Goal: Information Seeking & Learning: Learn about a topic

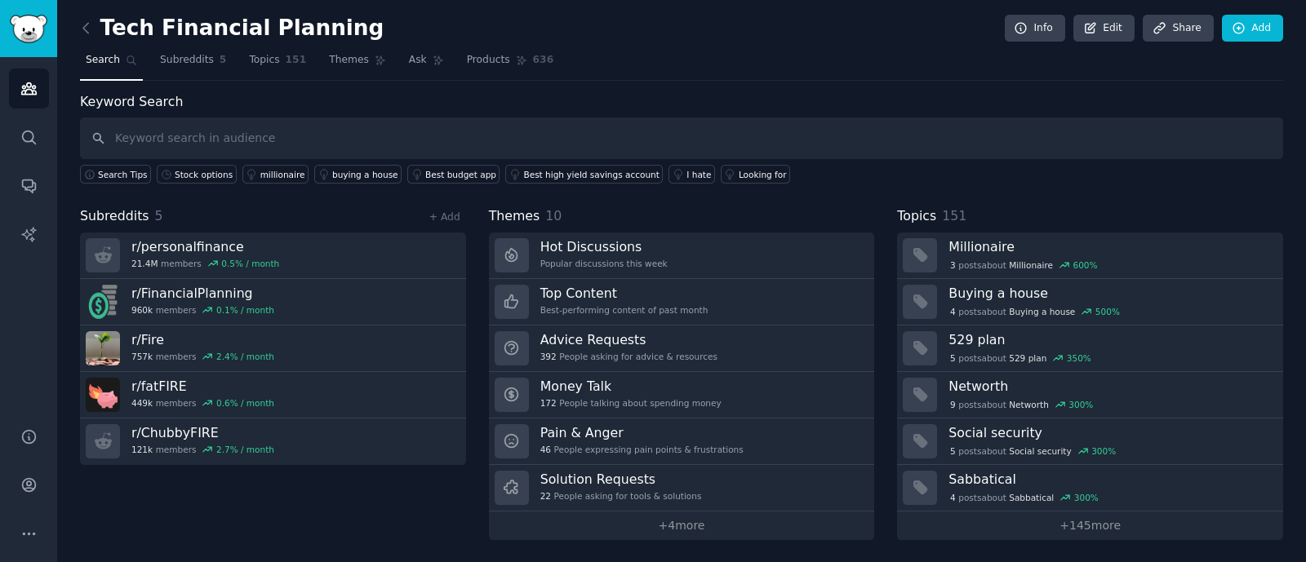
click at [200, 140] on input "text" at bounding box center [681, 139] width 1203 height 42
type input "s"
click at [337, 140] on input "equity compensation" at bounding box center [681, 139] width 1203 height 42
type input "equity compensation"
click at [204, 59] on span "Subreddits" at bounding box center [187, 60] width 54 height 15
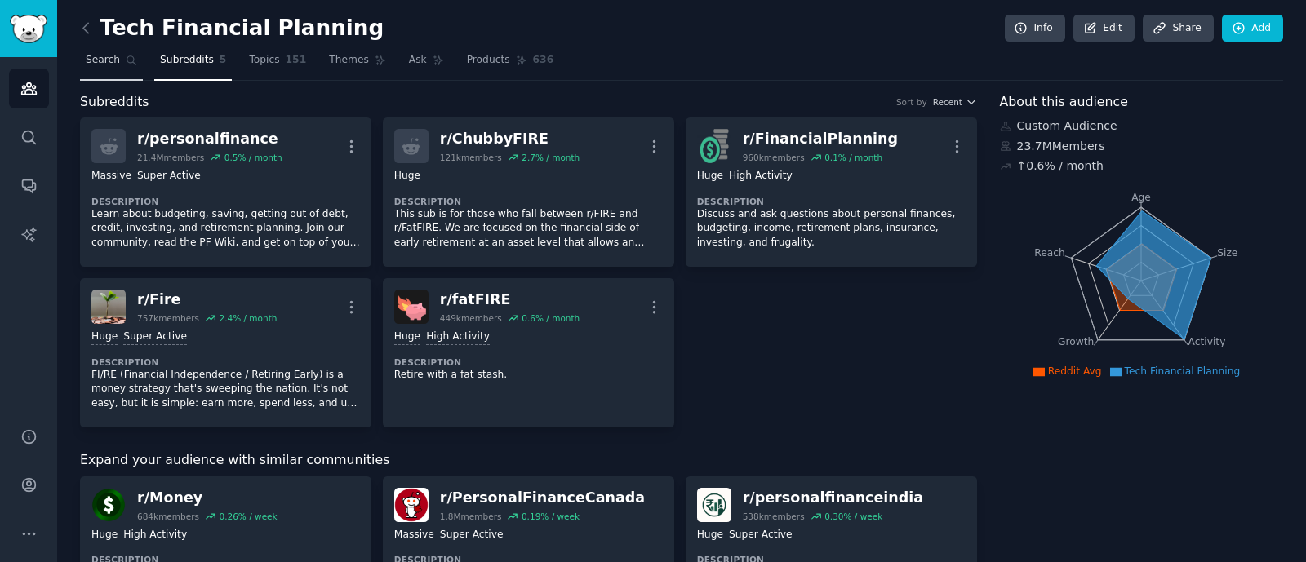
click at [116, 69] on link "Search" at bounding box center [111, 63] width 63 height 33
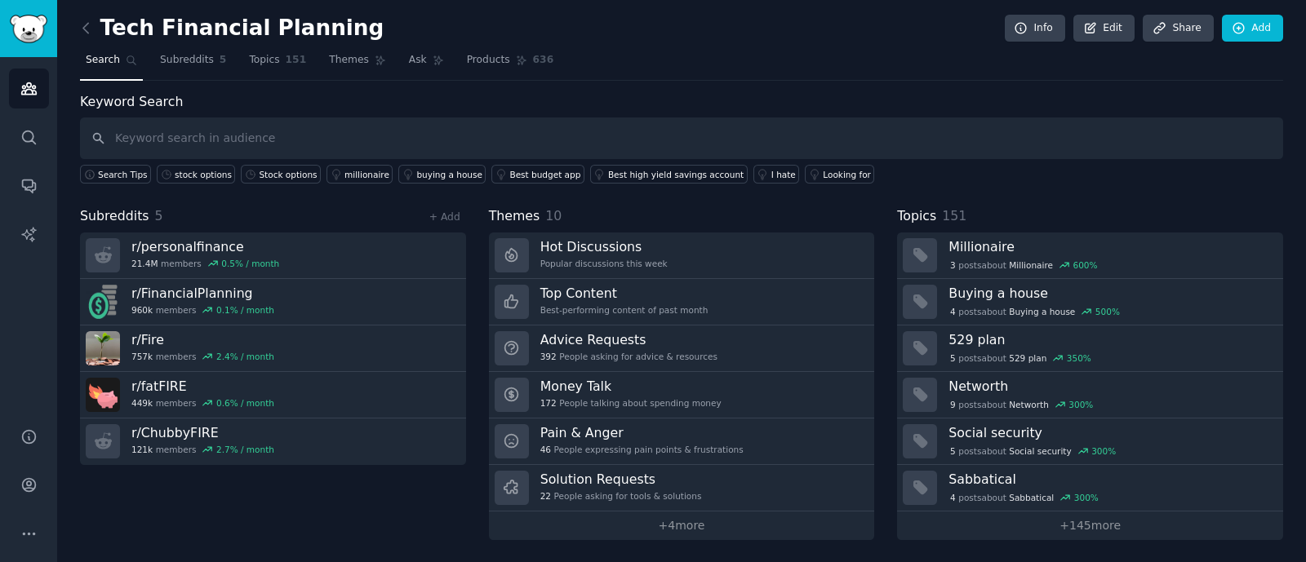
click at [163, 140] on input "text" at bounding box center [681, 139] width 1203 height 42
click at [160, 55] on span "Subreddits" at bounding box center [187, 60] width 54 height 15
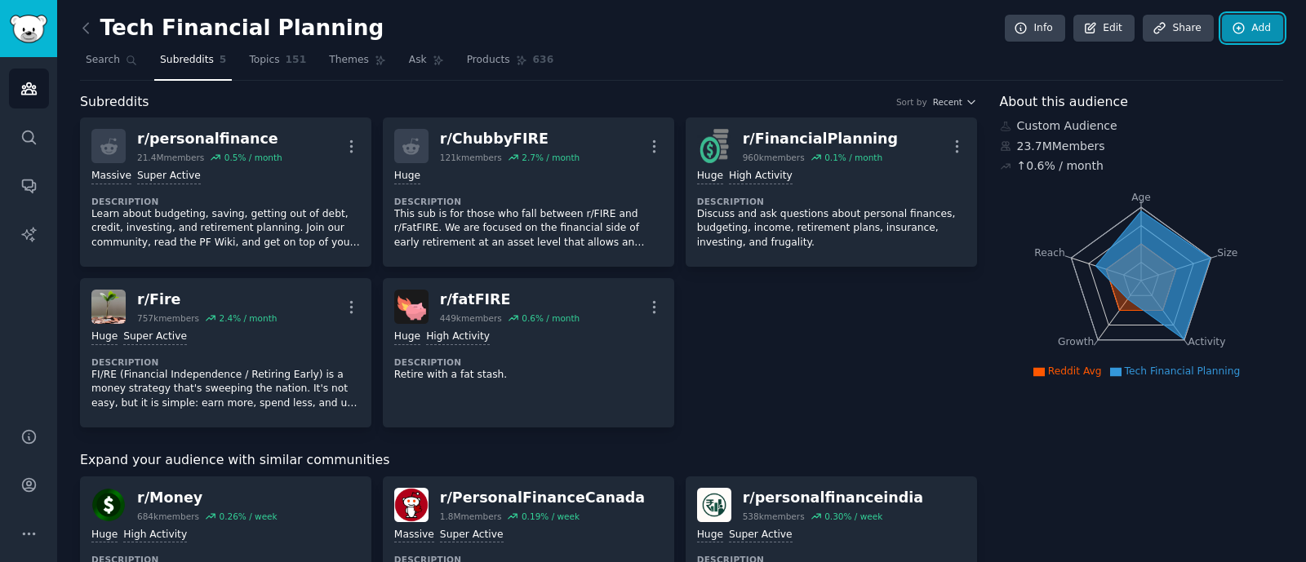
click at [1228, 36] on link "Add" at bounding box center [1252, 29] width 61 height 28
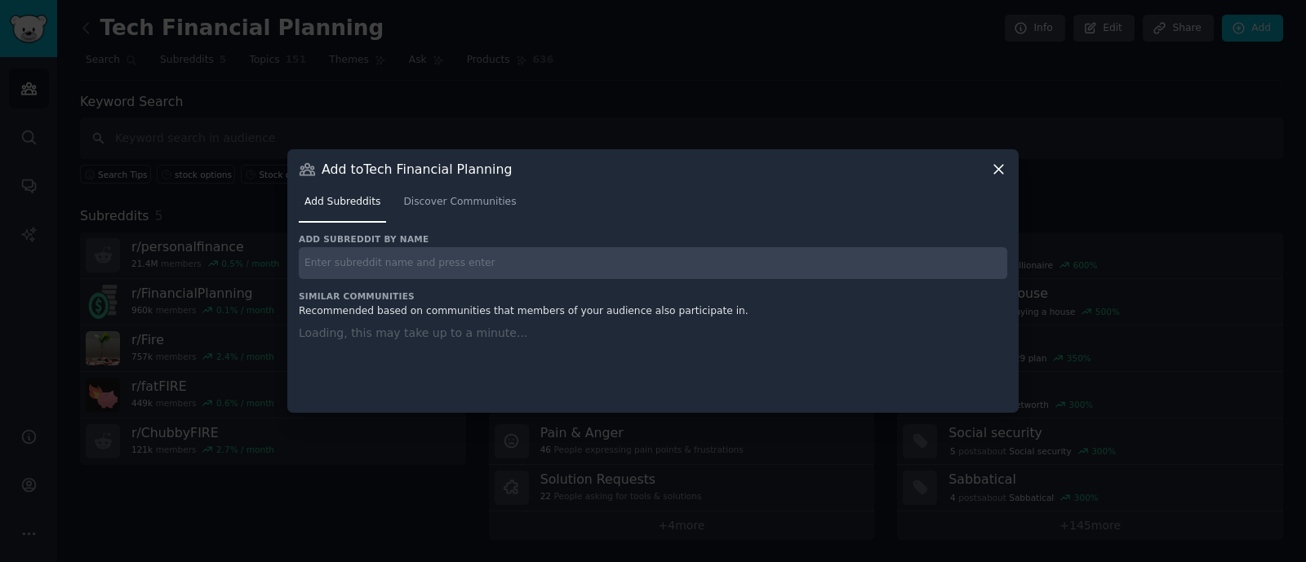
click at [475, 260] on input "text" at bounding box center [653, 263] width 708 height 32
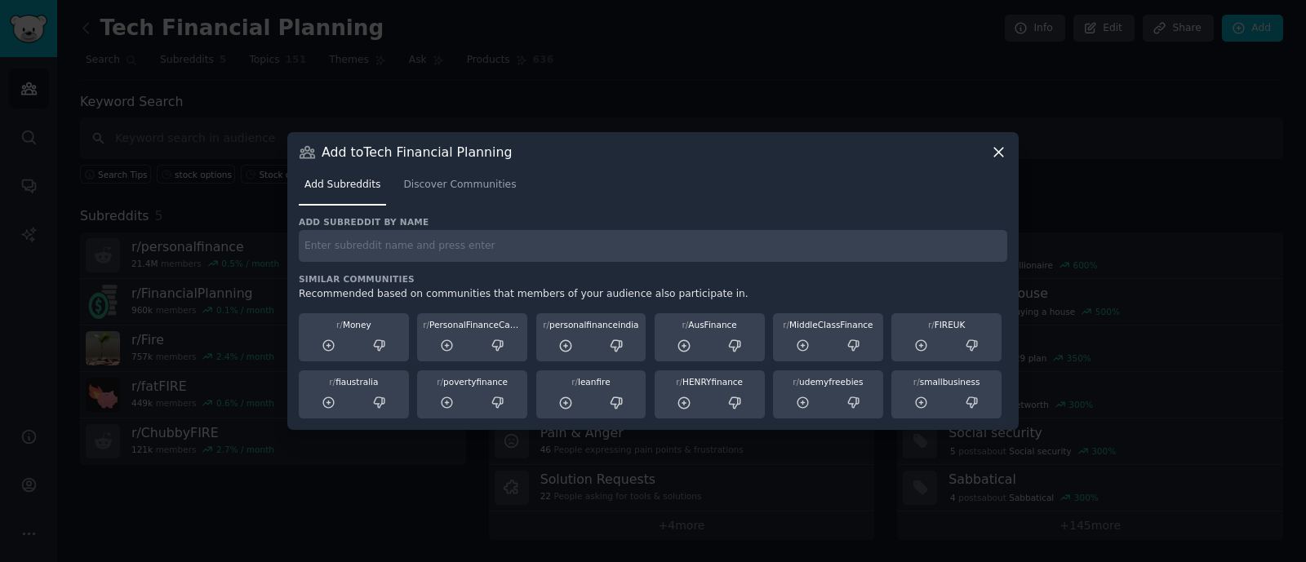
click at [475, 260] on input "text" at bounding box center [653, 246] width 708 height 32
click at [471, 194] on link "Discover Communities" at bounding box center [459, 188] width 124 height 33
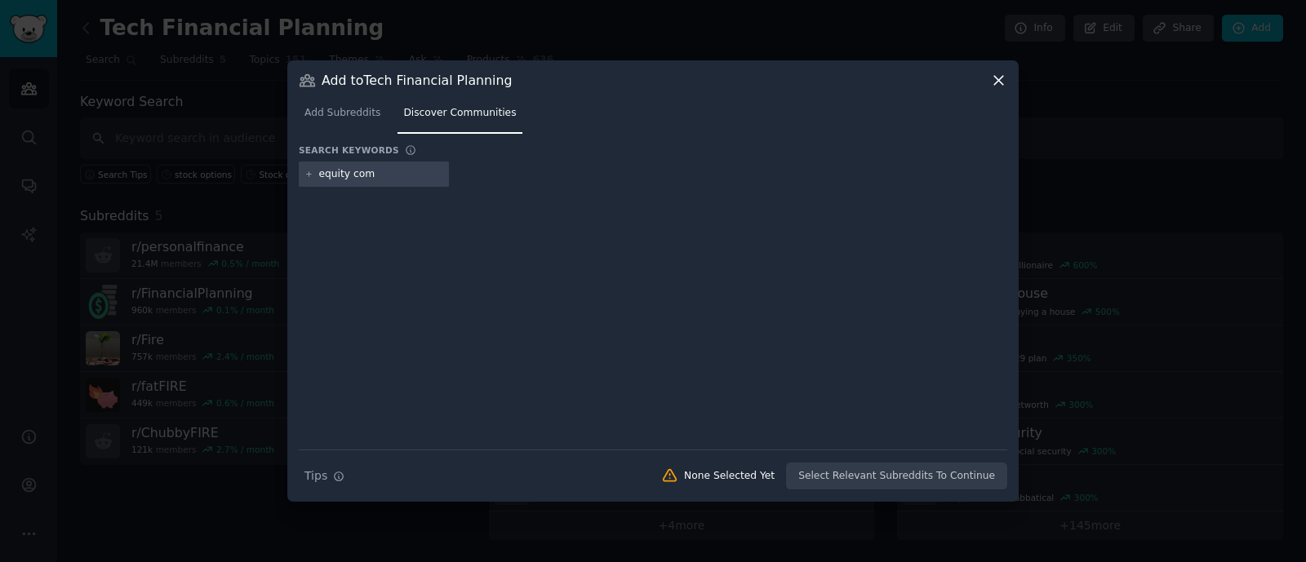
type input "equity comp"
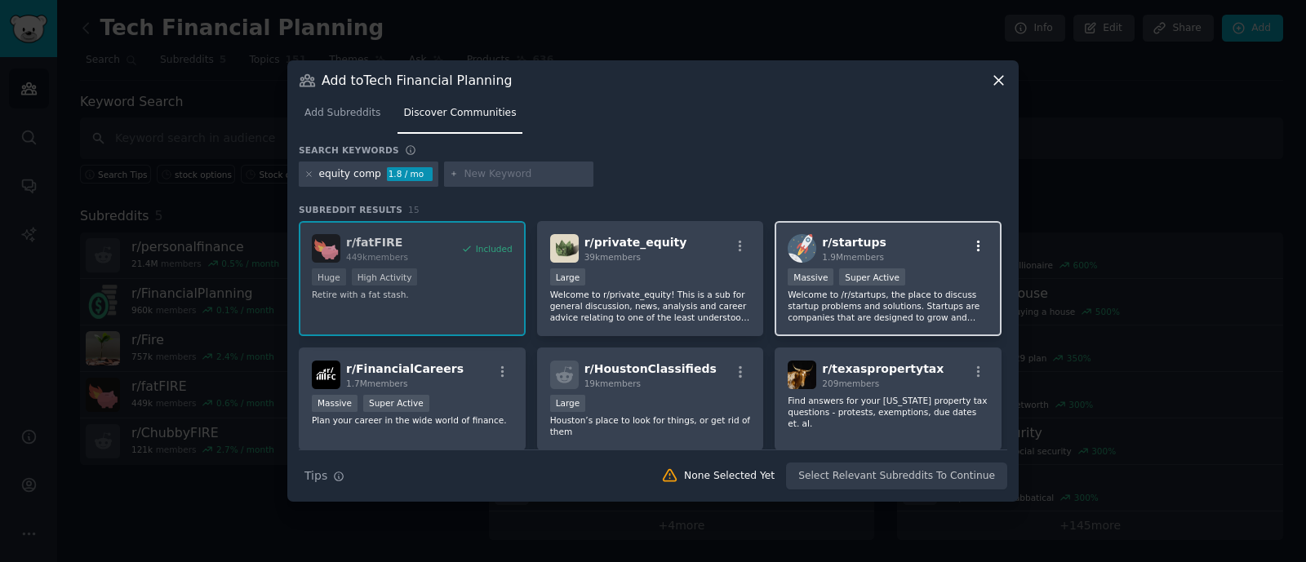
click at [971, 246] on icon "button" at bounding box center [978, 246] width 15 height 15
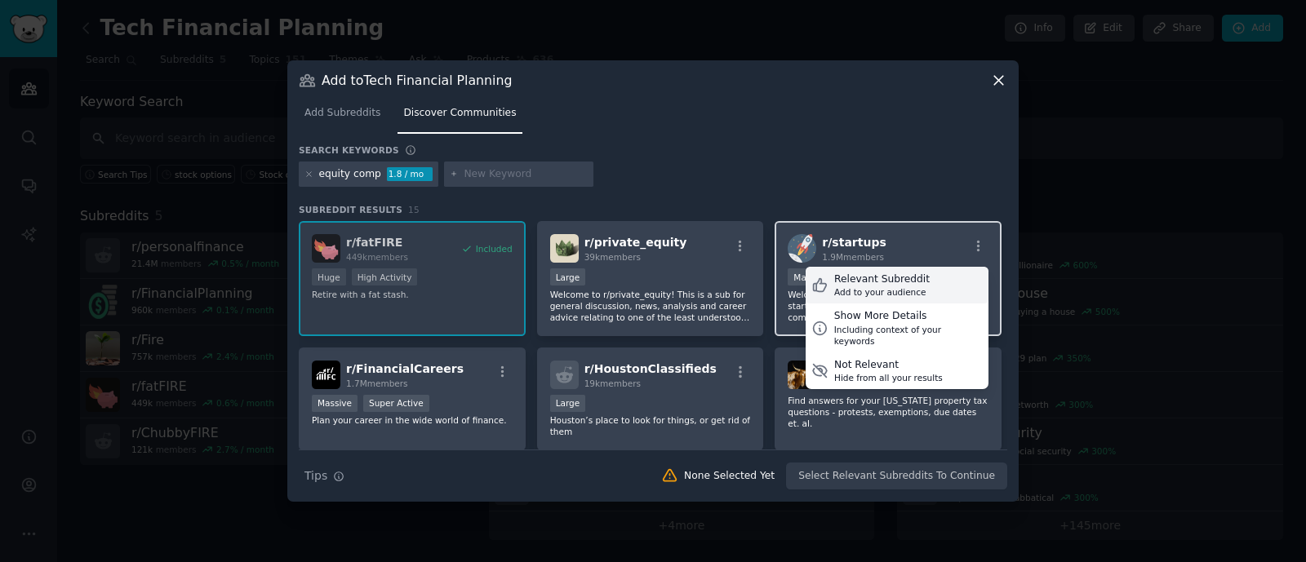
click at [907, 295] on div "Add to your audience" at bounding box center [881, 291] width 95 height 11
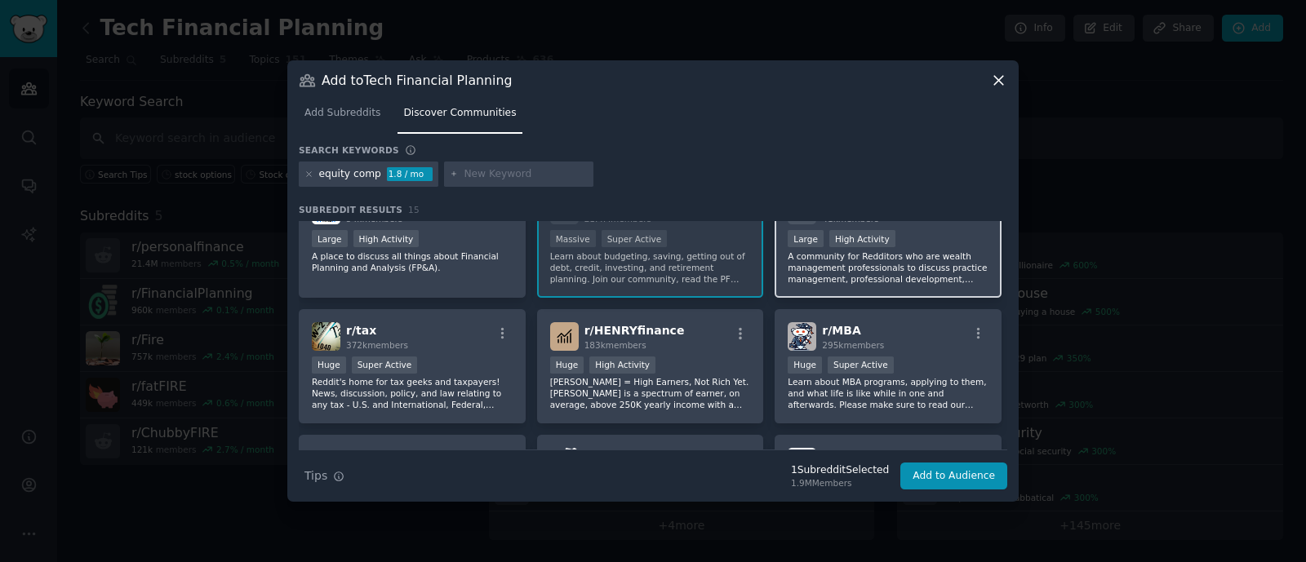
scroll to position [306, 0]
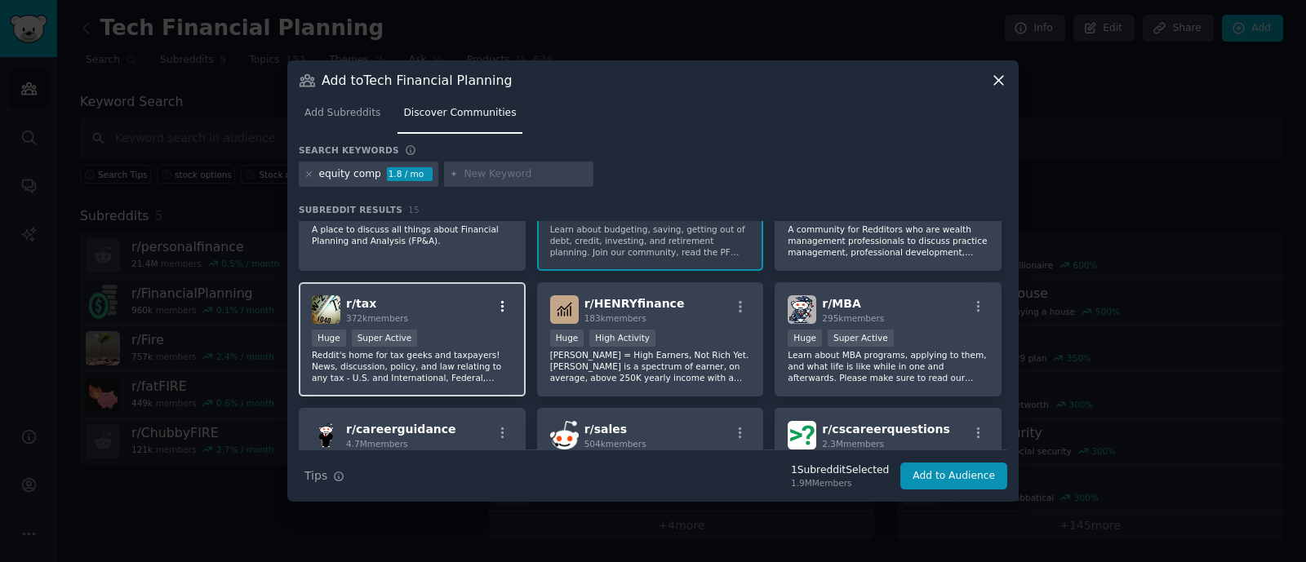
click at [496, 299] on icon "button" at bounding box center [502, 306] width 15 height 15
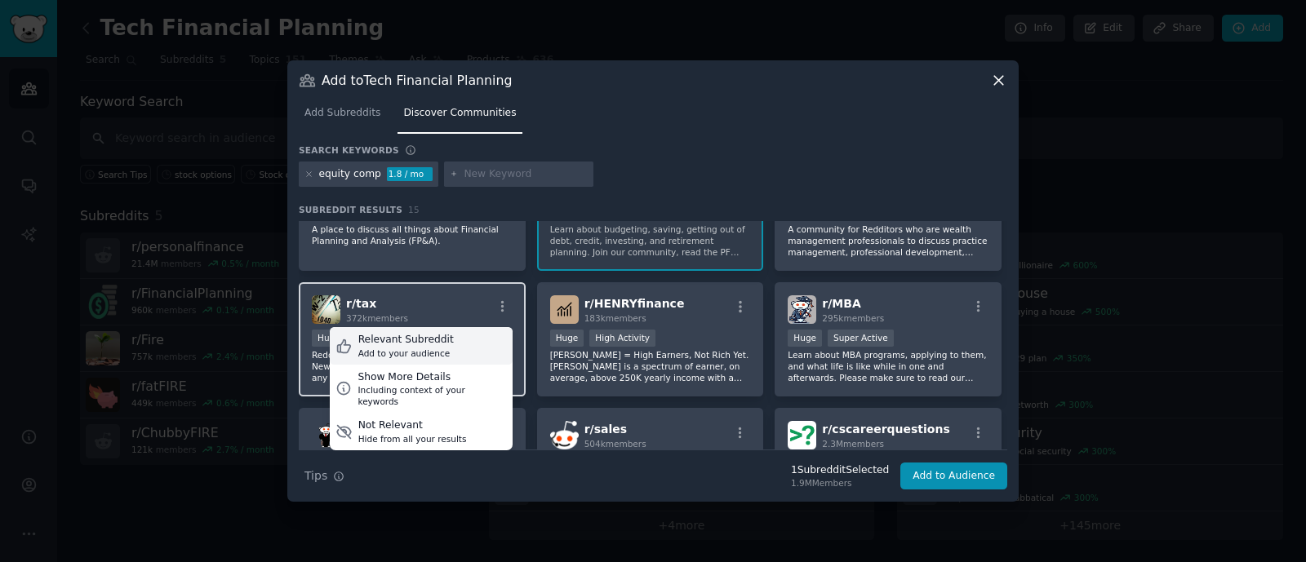
click at [465, 331] on div "Relevant Subreddit Add to your audience" at bounding box center [421, 346] width 183 height 38
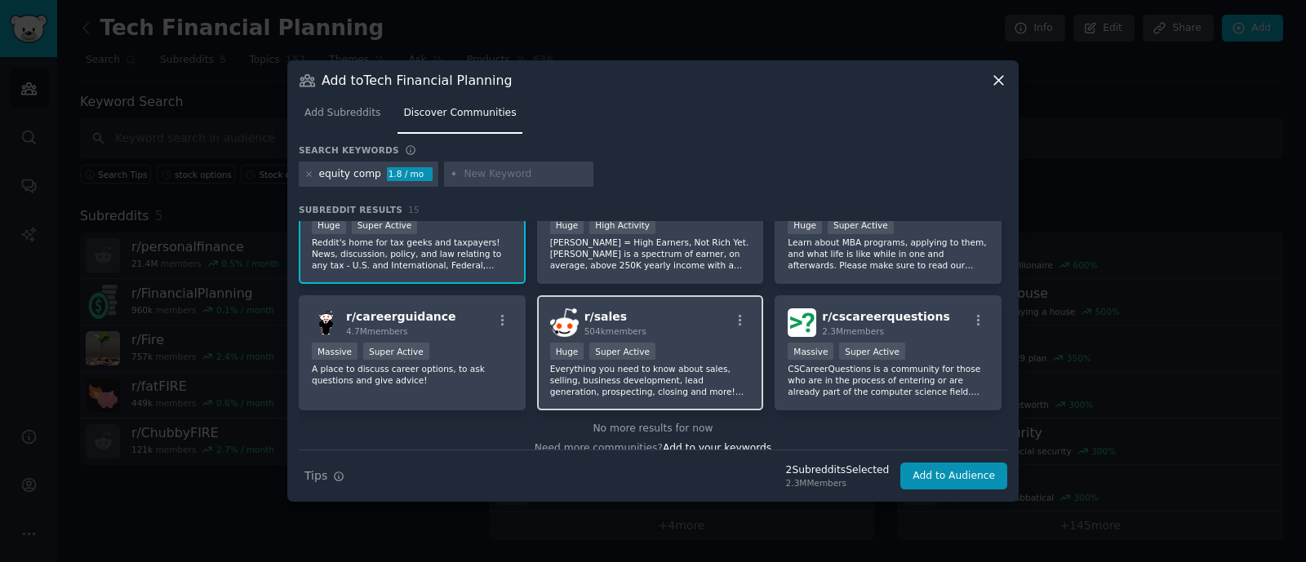
scroll to position [421, 0]
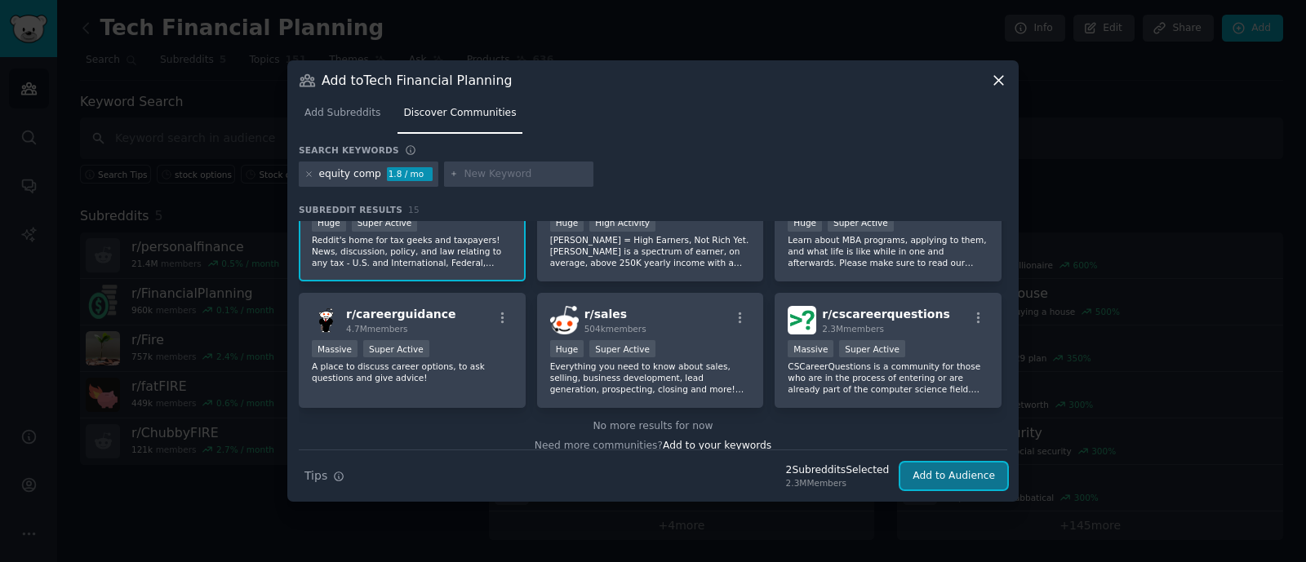
click at [929, 473] on button "Add to Audience" at bounding box center [953, 477] width 107 height 28
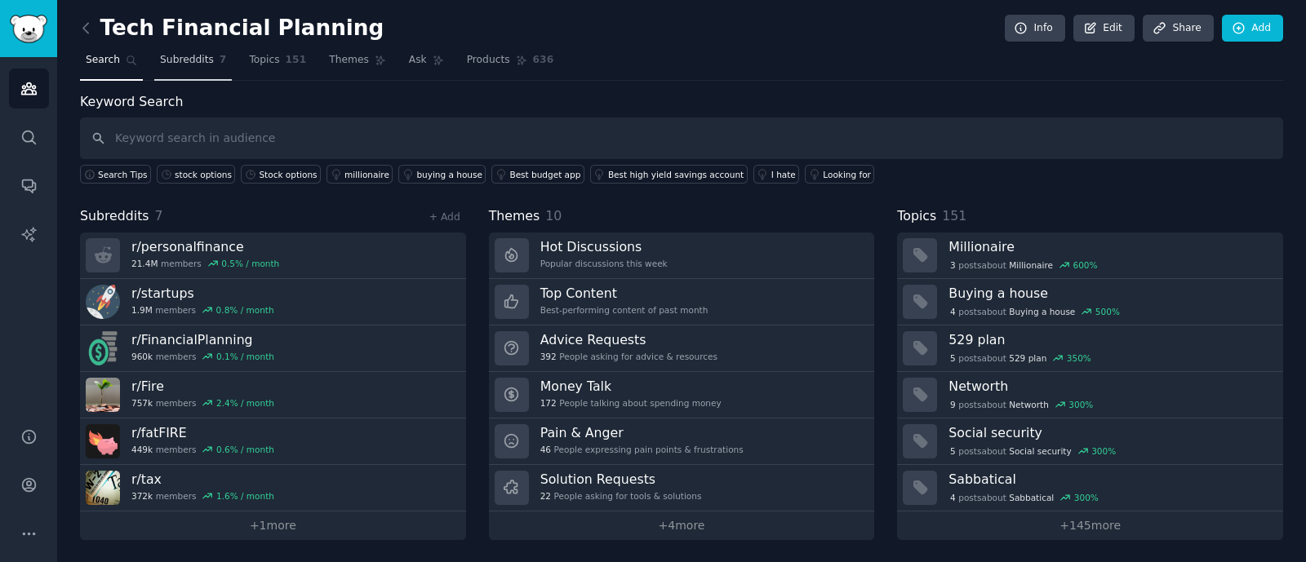
click at [185, 67] on link "Subreddits 7" at bounding box center [193, 63] width 78 height 33
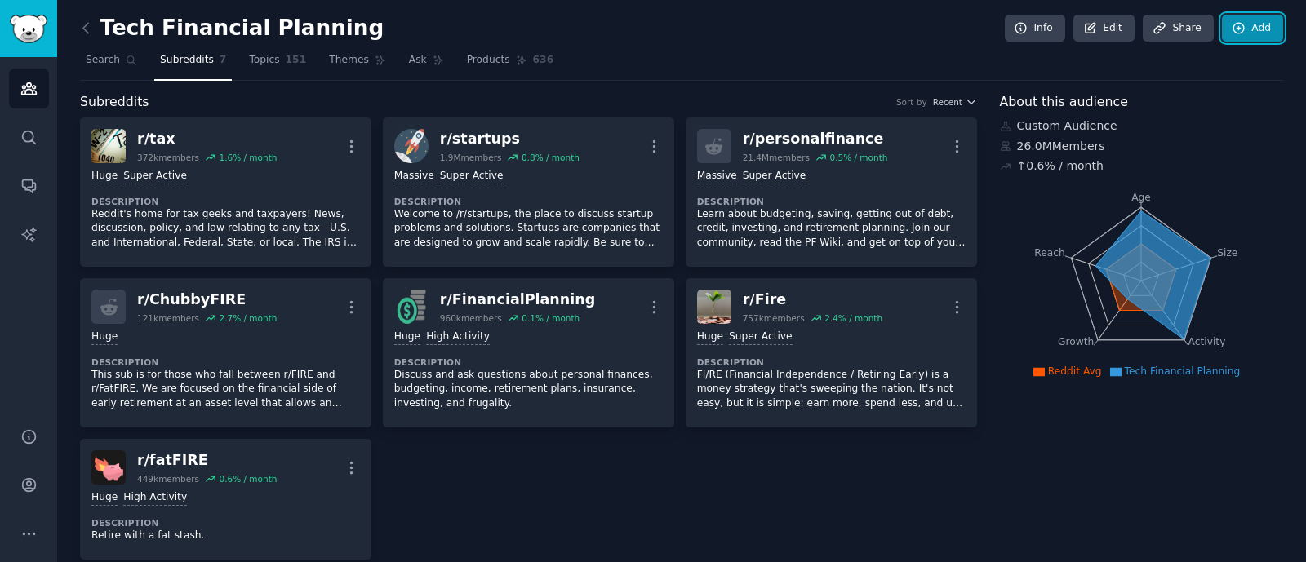
click at [1234, 39] on link "Add" at bounding box center [1252, 29] width 61 height 28
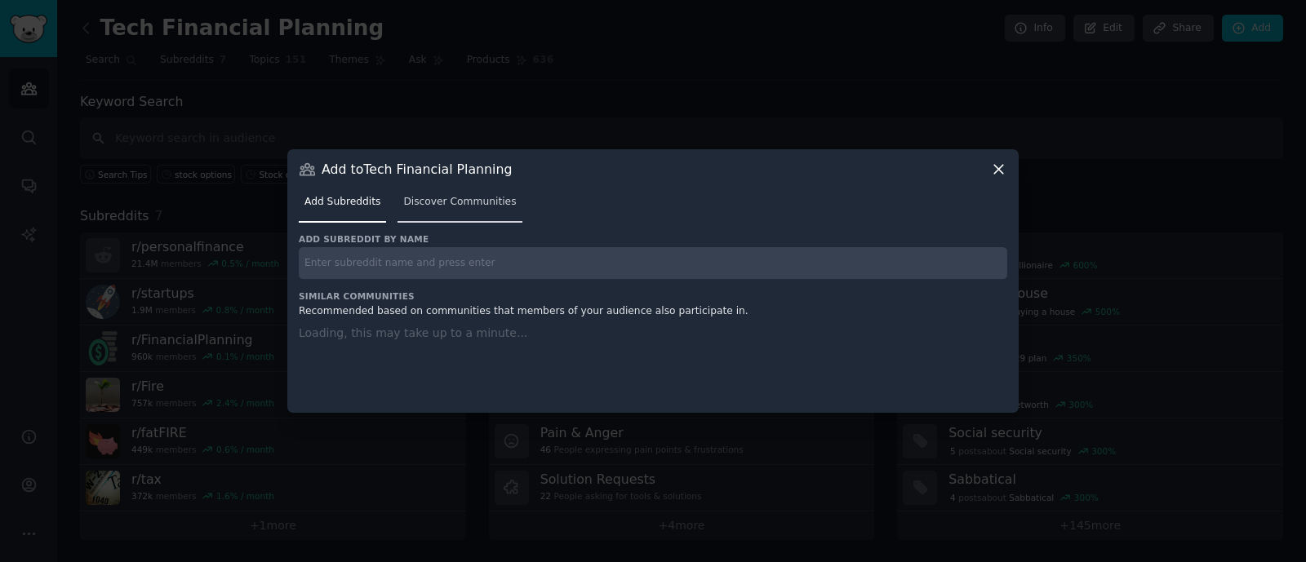
click at [477, 201] on link "Discover Communities" at bounding box center [459, 205] width 124 height 33
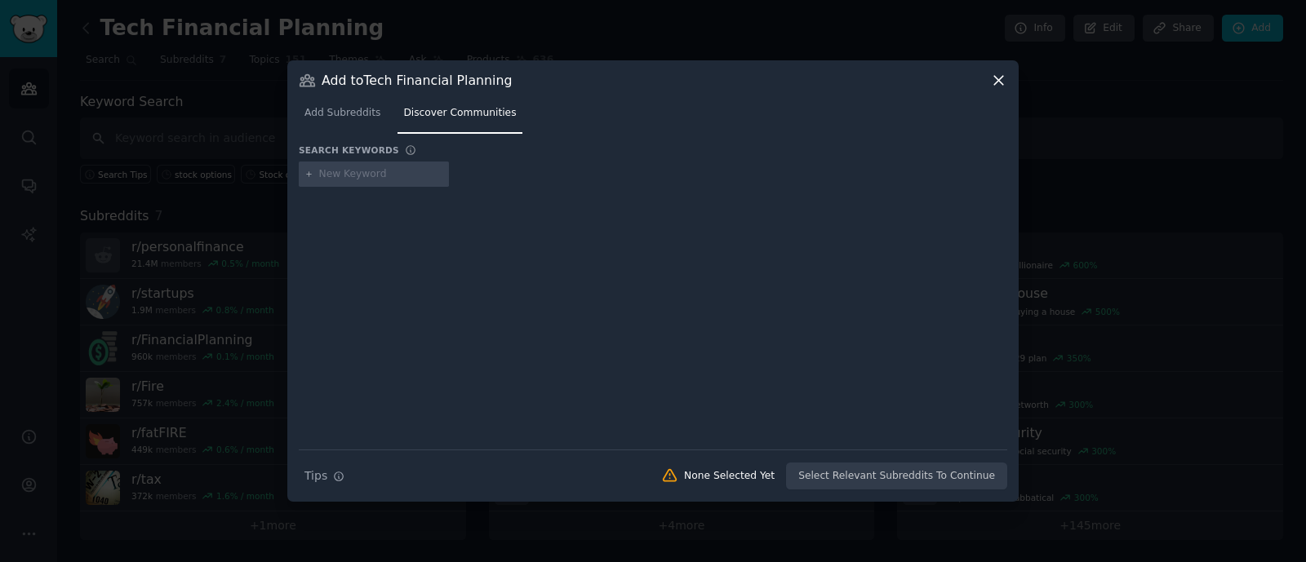
click at [379, 171] on input "text" at bounding box center [381, 174] width 124 height 15
type input "stock options"
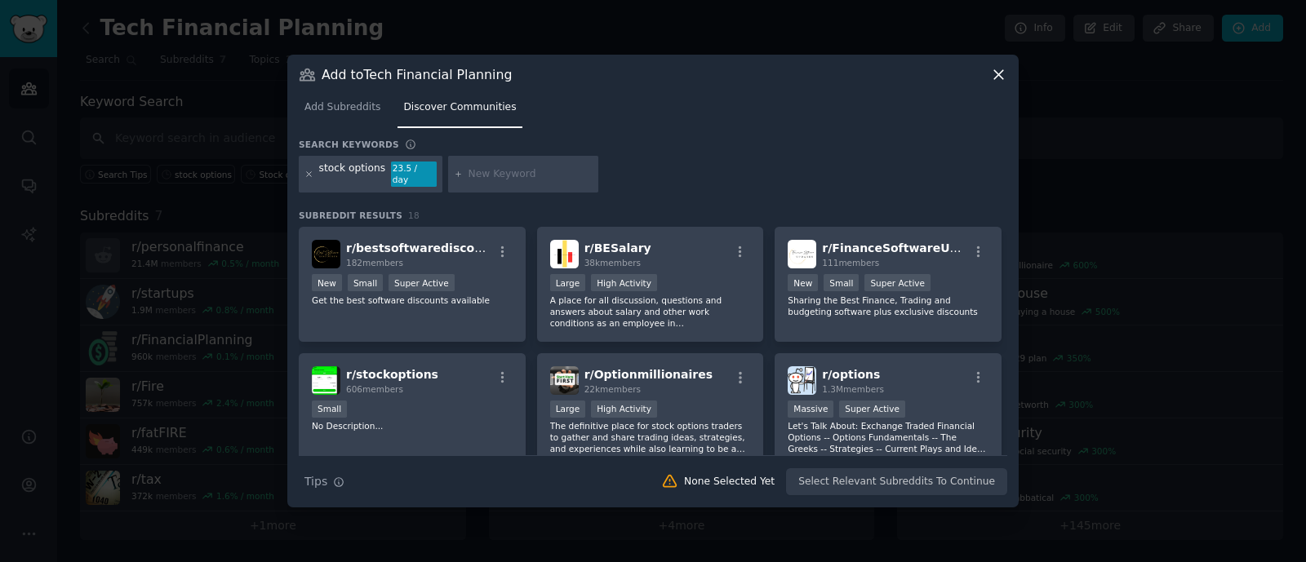
click at [310, 172] on icon at bounding box center [309, 174] width 4 height 4
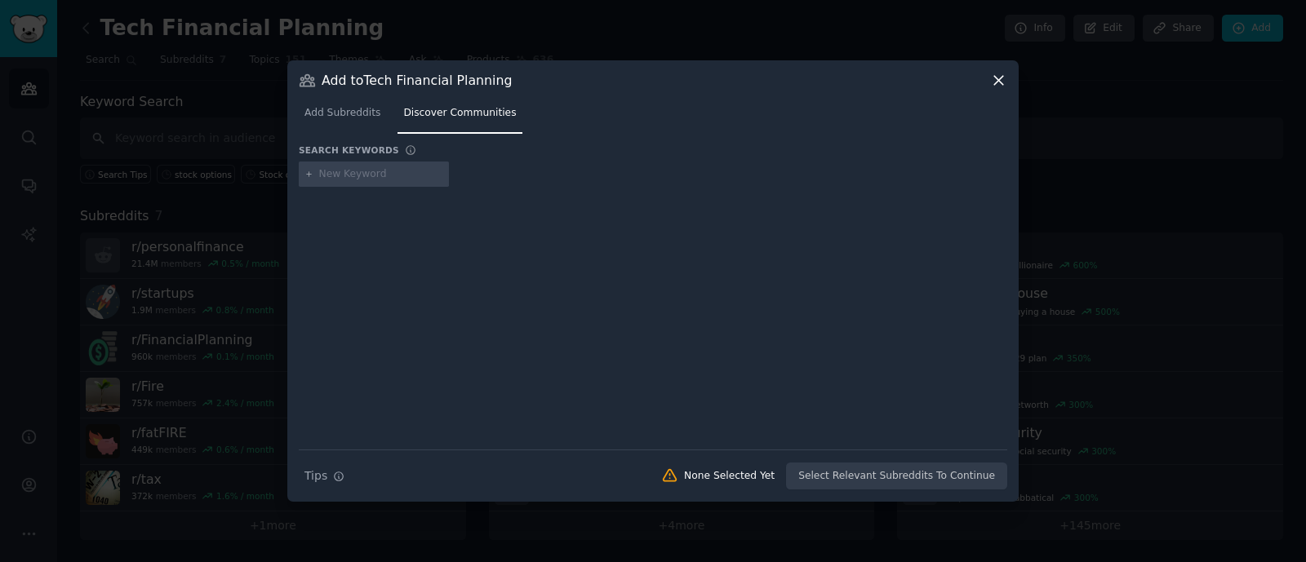
click at [343, 168] on input "text" at bounding box center [381, 174] width 124 height 15
type input "equity compensation"
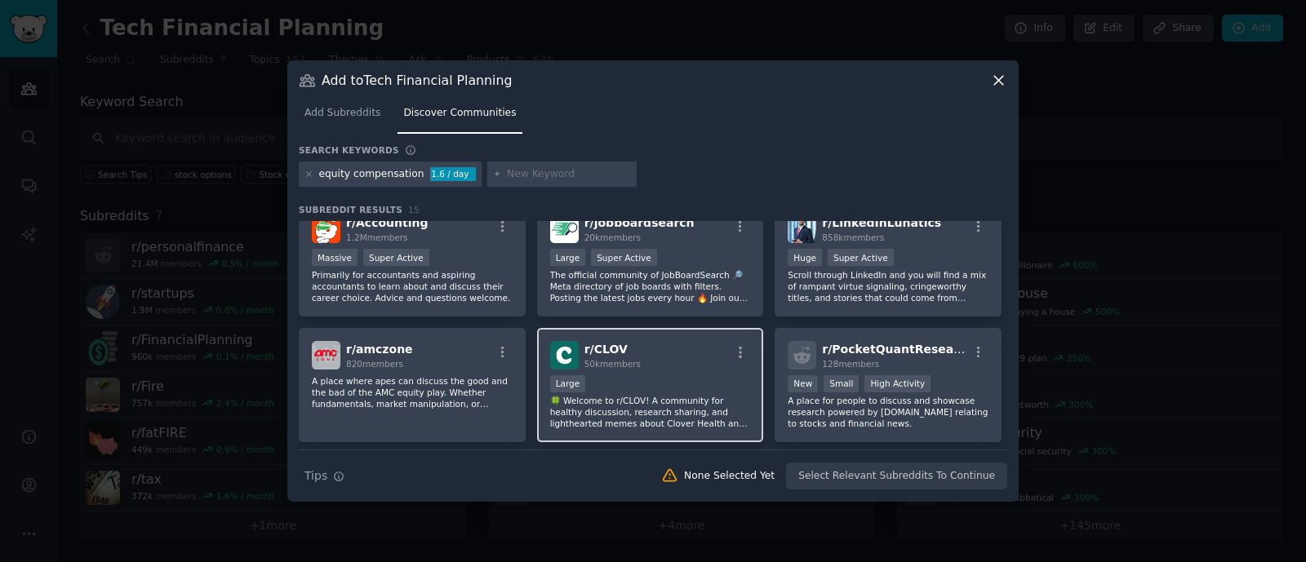
scroll to position [424, 0]
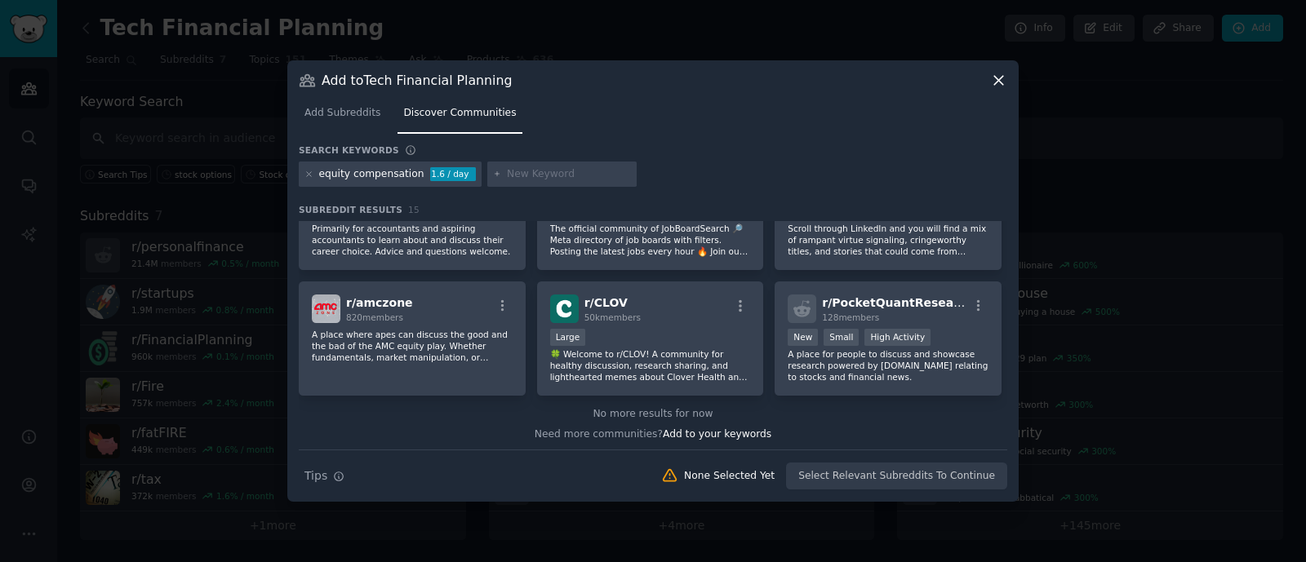
click at [998, 81] on icon at bounding box center [998, 80] width 9 height 9
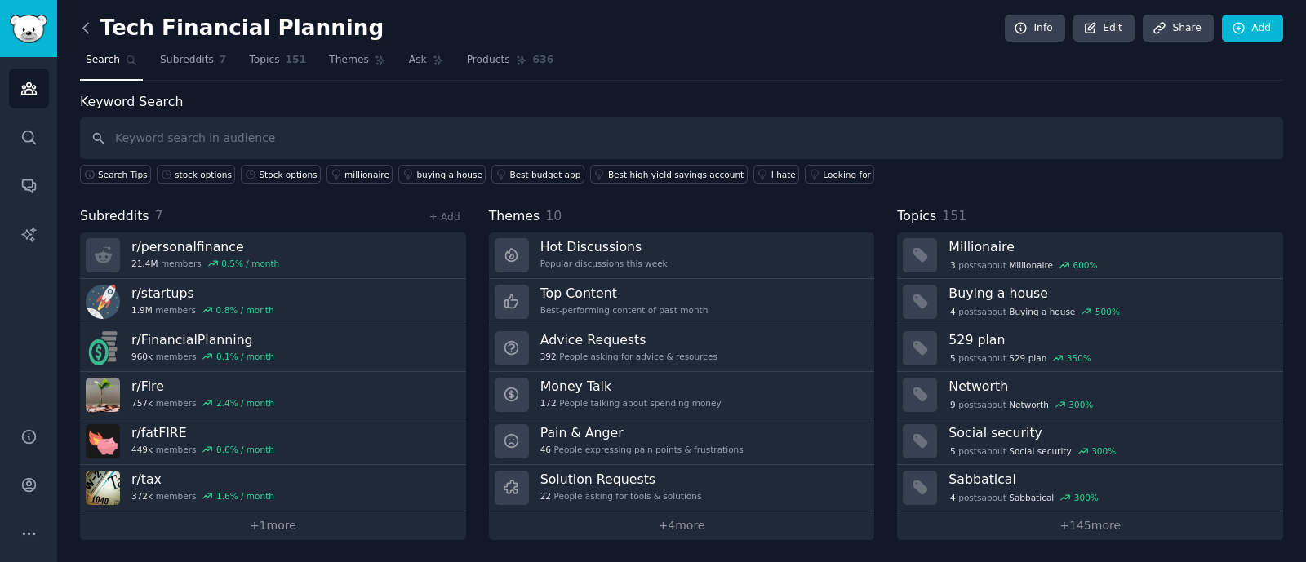
click at [82, 25] on icon at bounding box center [86, 28] width 17 height 17
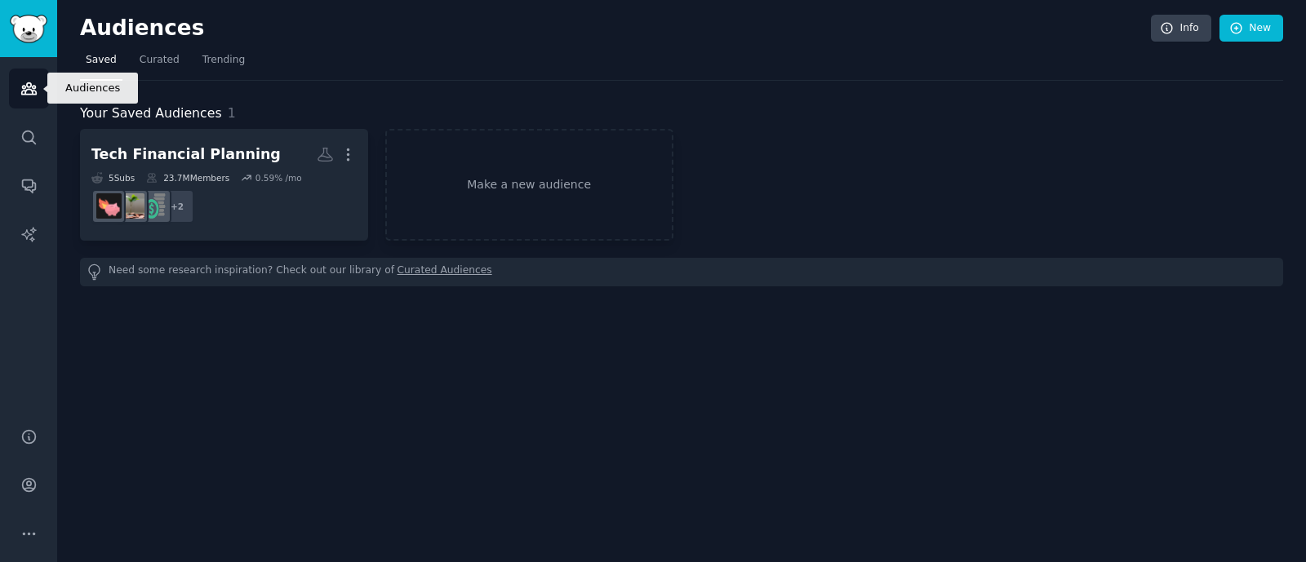
click at [27, 90] on icon "Sidebar" at bounding box center [28, 88] width 15 height 11
click at [19, 30] on img "Sidebar" at bounding box center [29, 29] width 38 height 29
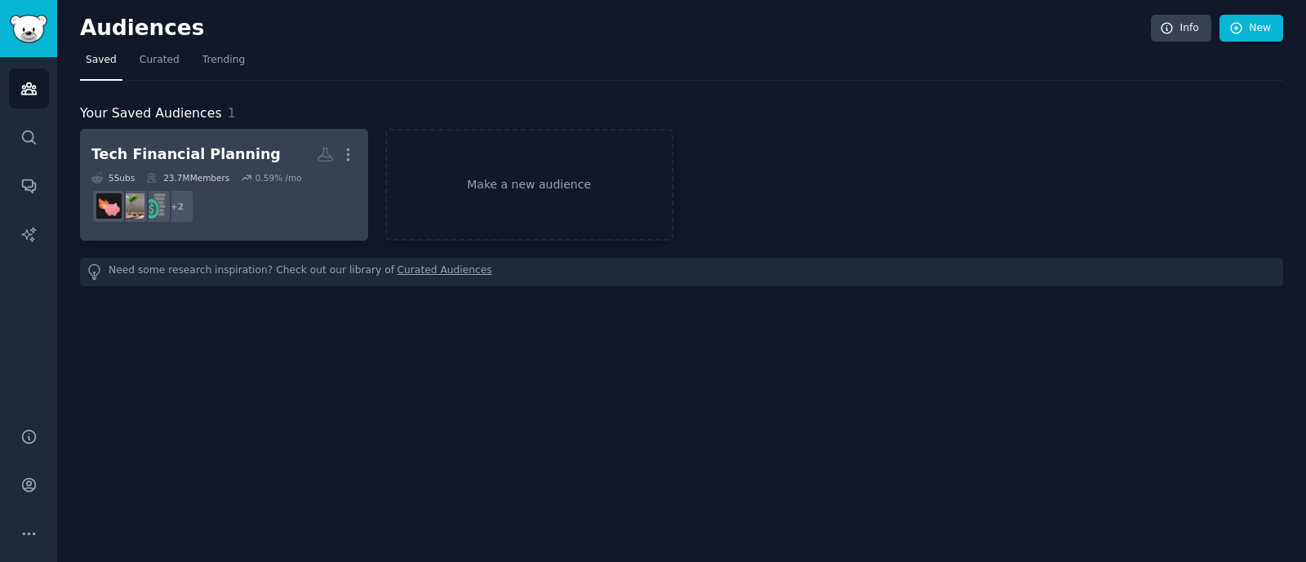
click at [208, 161] on div "Tech Financial Planning" at bounding box center [185, 154] width 189 height 20
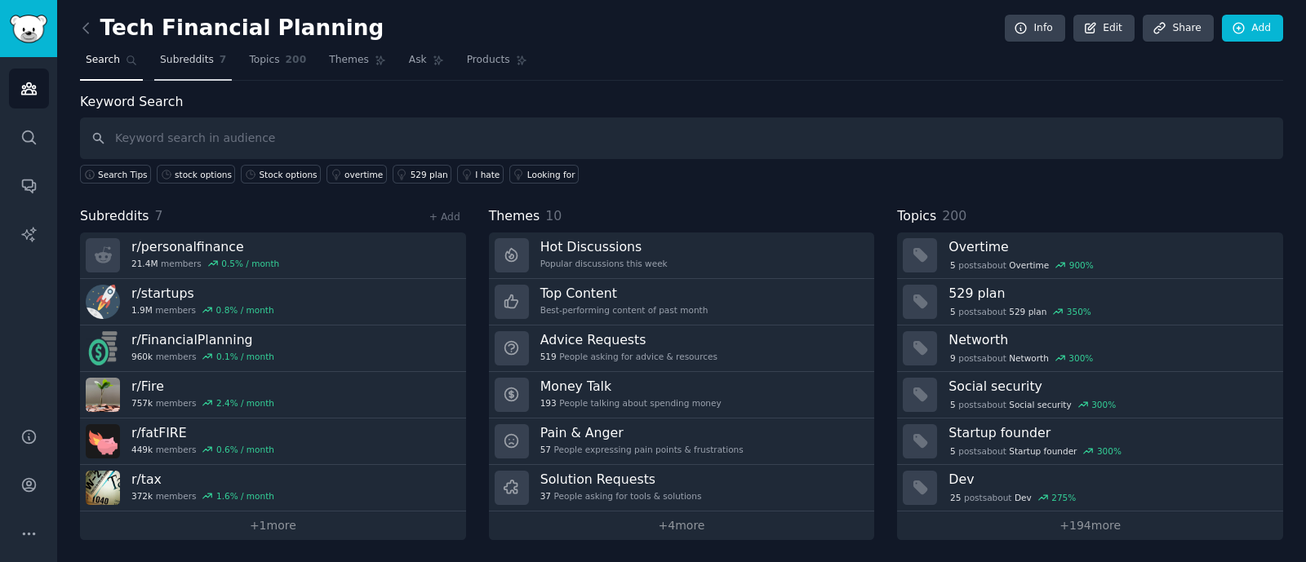
click at [197, 55] on span "Subreddits" at bounding box center [187, 60] width 54 height 15
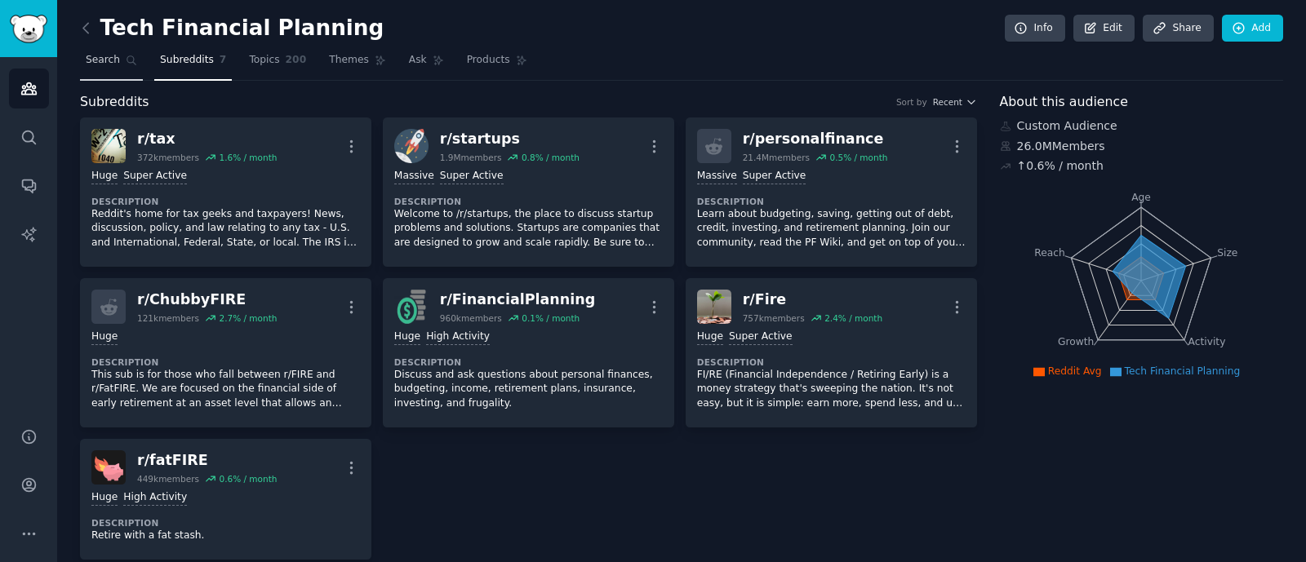
click at [126, 55] on icon at bounding box center [131, 60] width 11 height 11
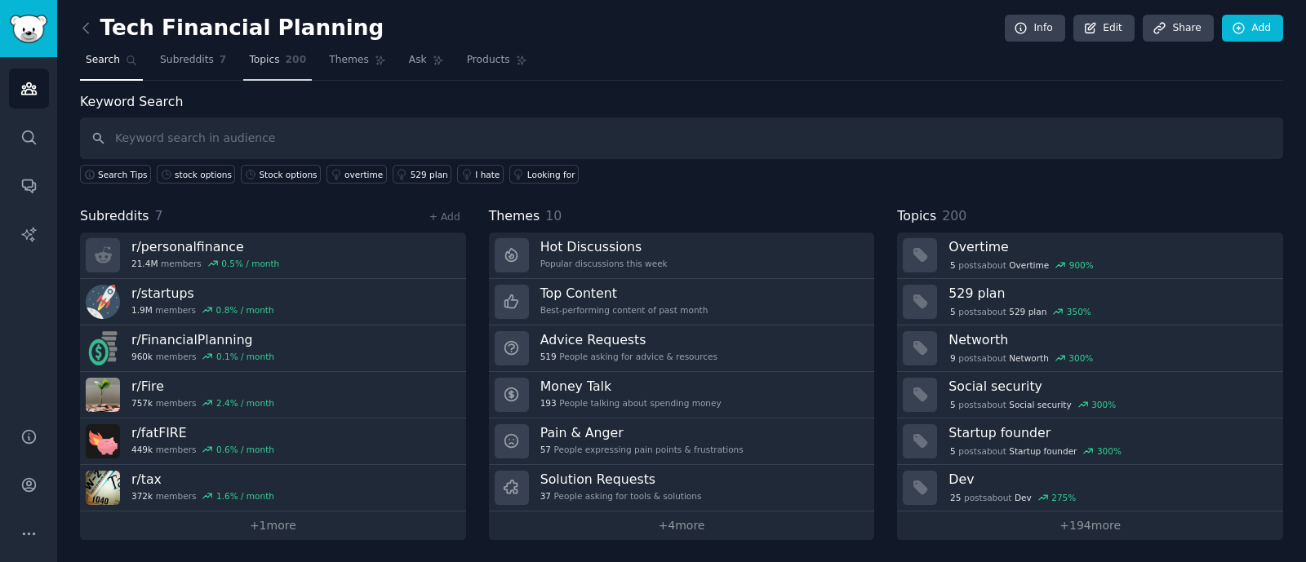
click at [255, 57] on span "Topics" at bounding box center [264, 60] width 30 height 15
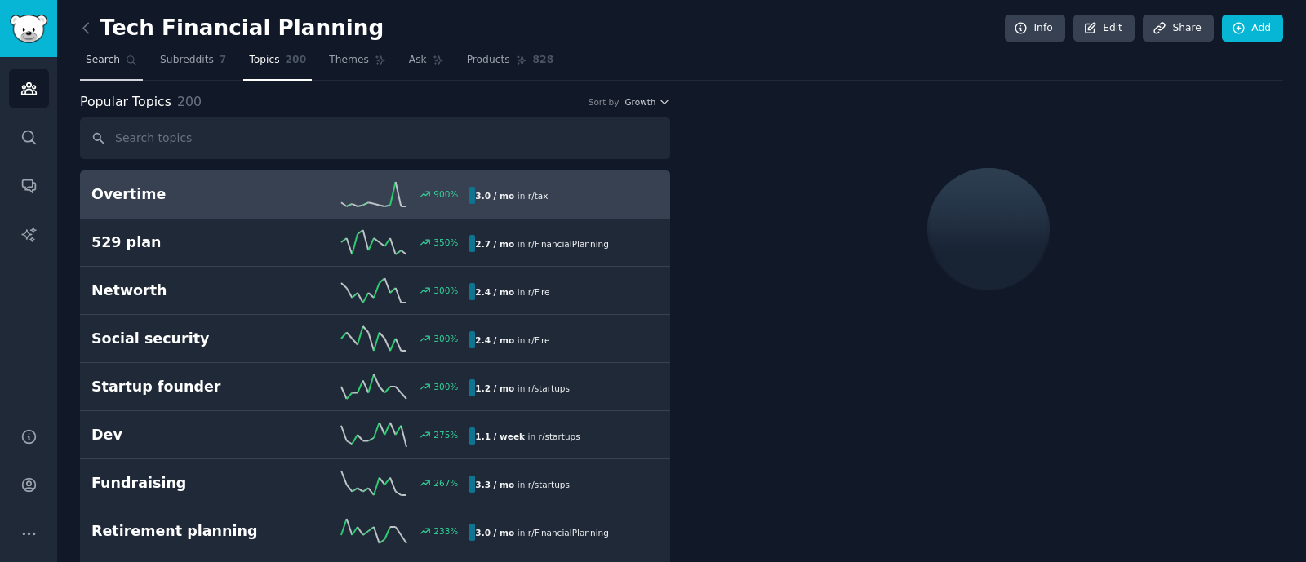
click at [116, 69] on link "Search" at bounding box center [111, 63] width 63 height 33
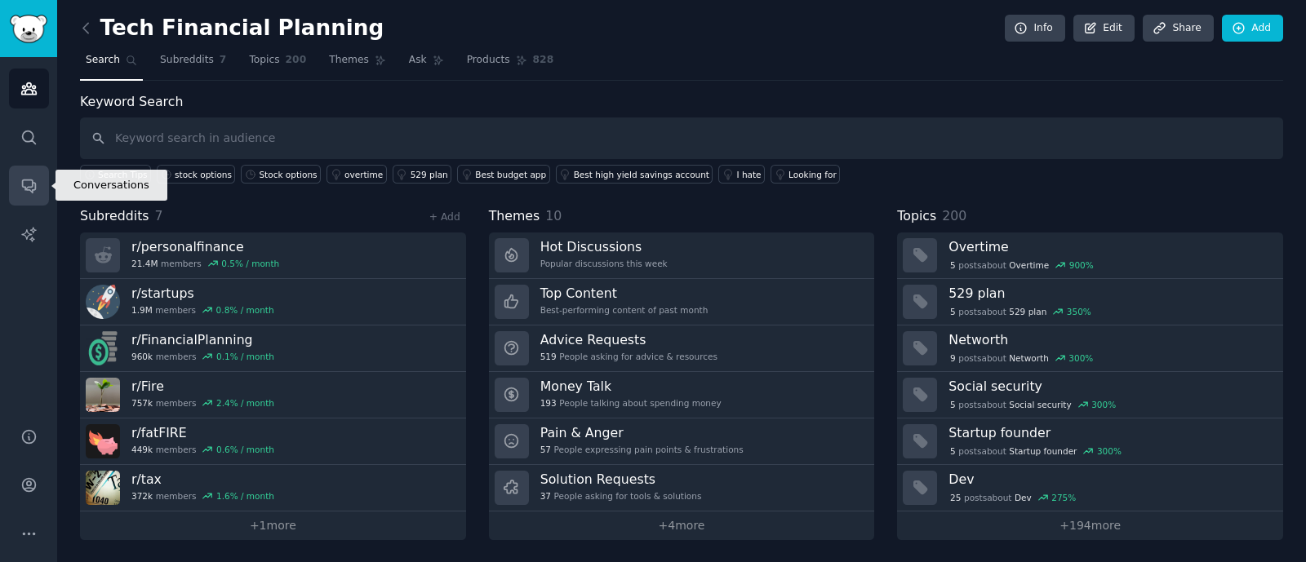
click at [25, 192] on icon "Sidebar" at bounding box center [28, 185] width 17 height 17
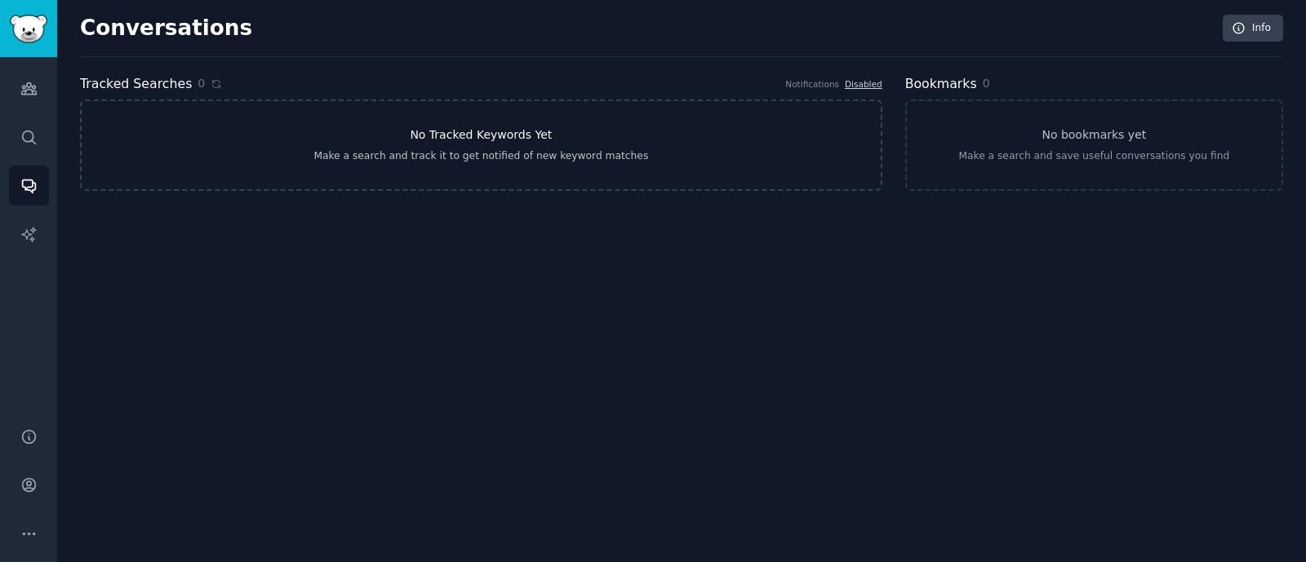
click at [433, 154] on div "Make a search and track it to get notified of new keyword matches" at bounding box center [480, 156] width 335 height 15
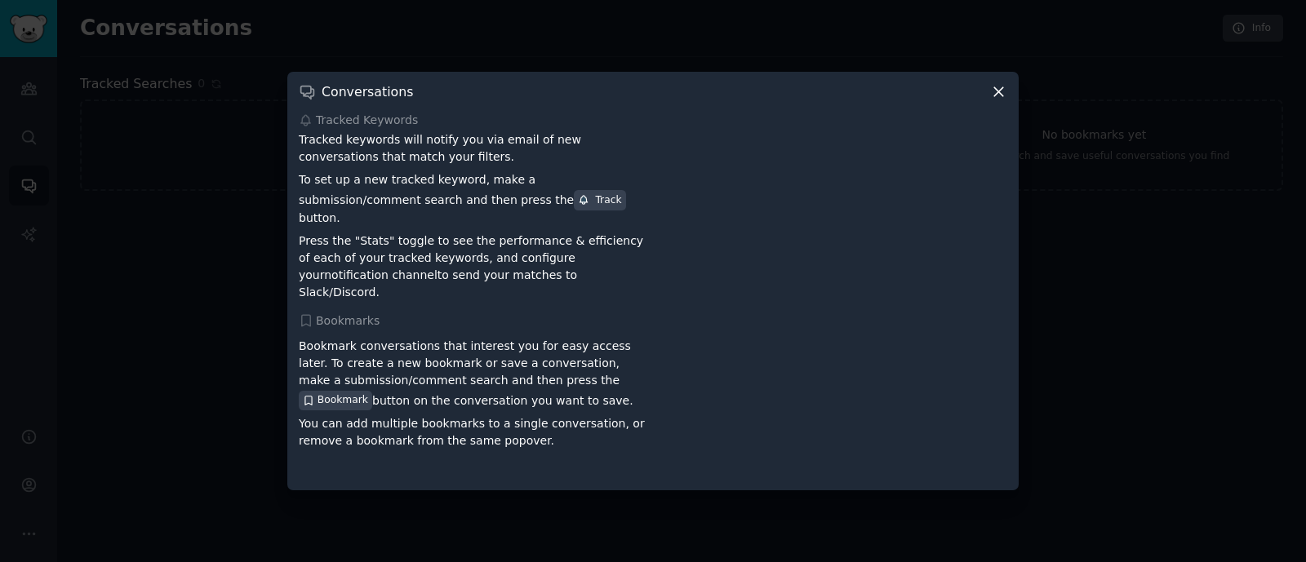
click at [1001, 100] on icon at bounding box center [998, 91] width 17 height 17
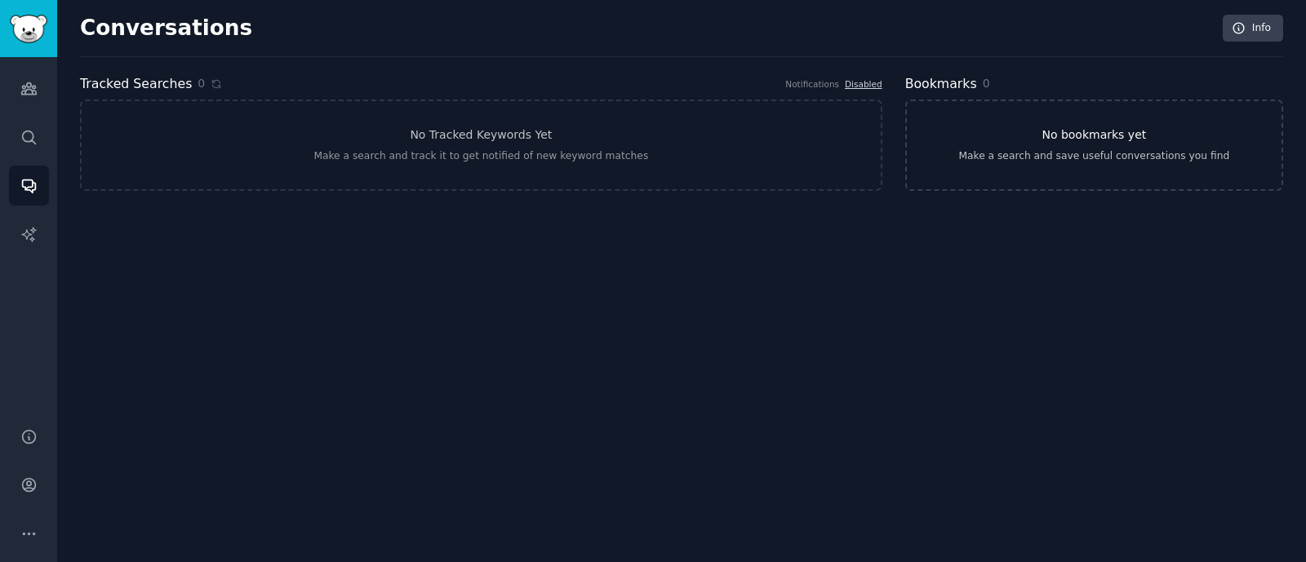
click at [975, 143] on link "No bookmarks yet Make a search and save useful conversations you find" at bounding box center [1094, 145] width 378 height 91
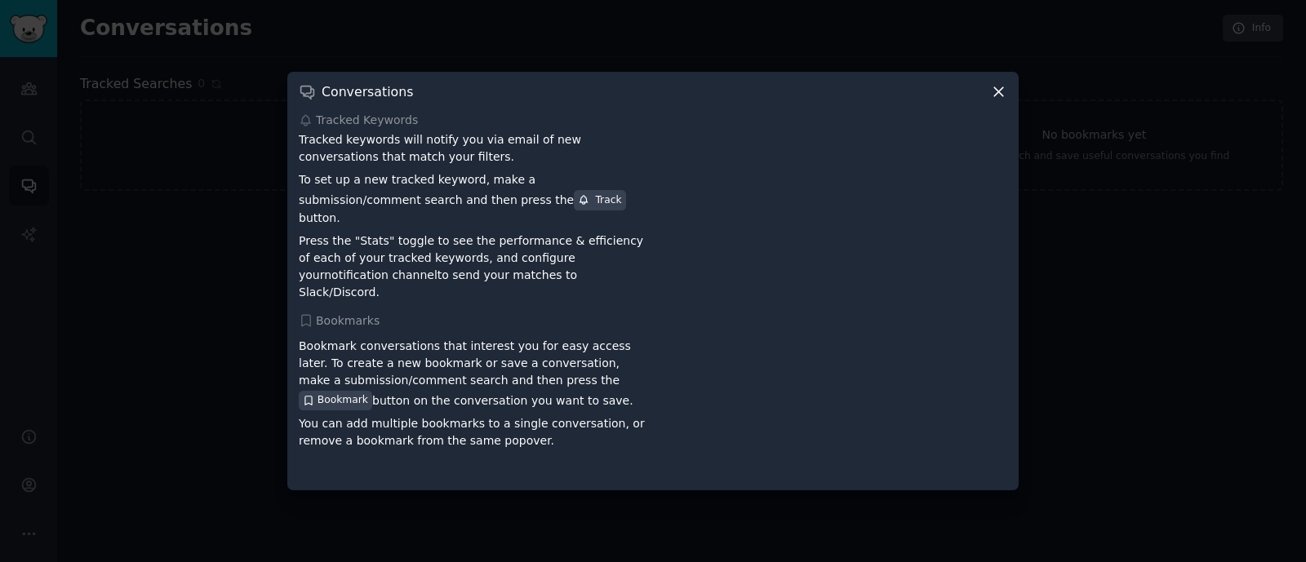
click at [1005, 91] on div "Conversations Tracked Keywords Tracked keywords will notify you via email of ne…" at bounding box center [652, 281] width 731 height 419
click at [987, 100] on div "Conversations" at bounding box center [653, 91] width 708 height 17
click at [996, 96] on icon at bounding box center [998, 91] width 9 height 9
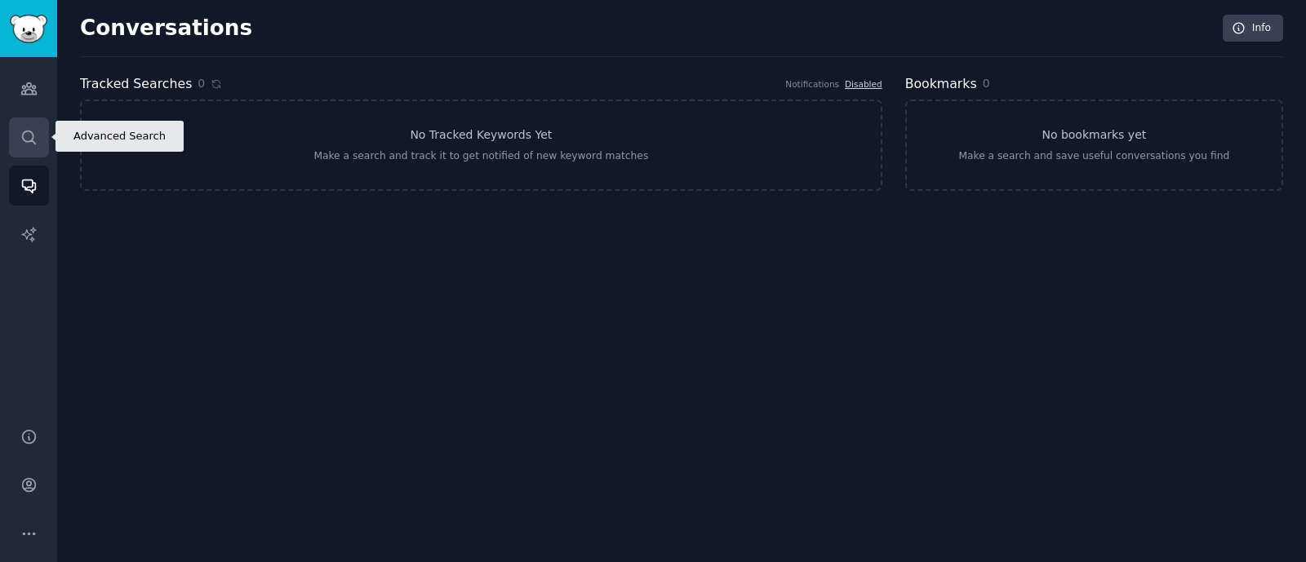
click at [37, 133] on icon "Sidebar" at bounding box center [28, 137] width 17 height 17
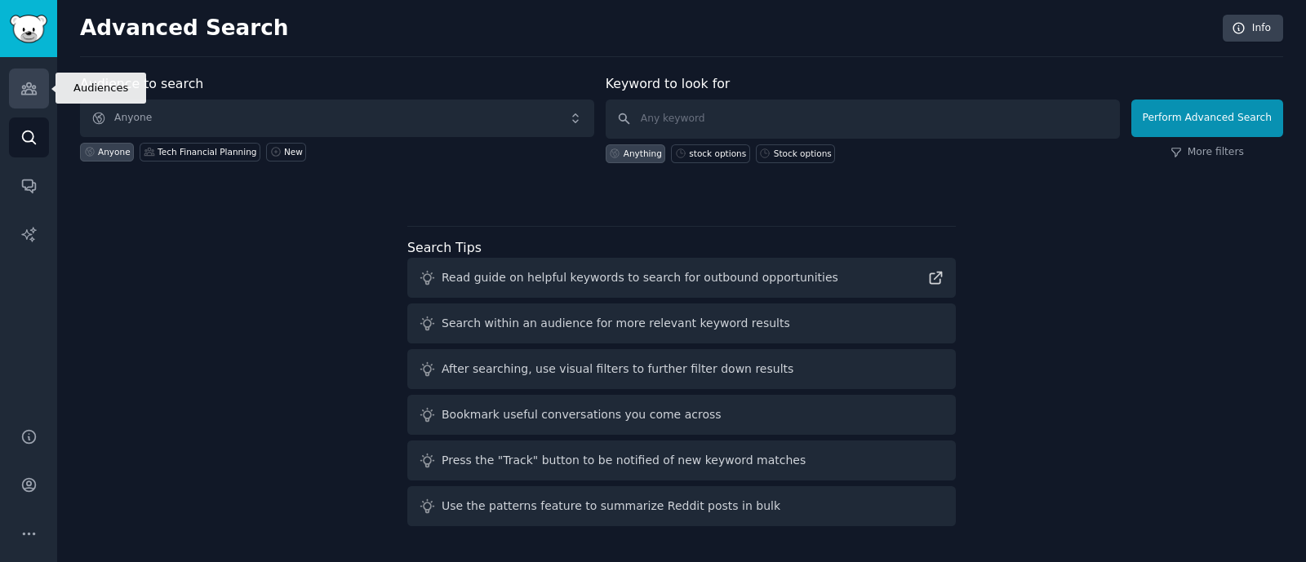
click at [39, 87] on link "Audiences" at bounding box center [29, 89] width 40 height 40
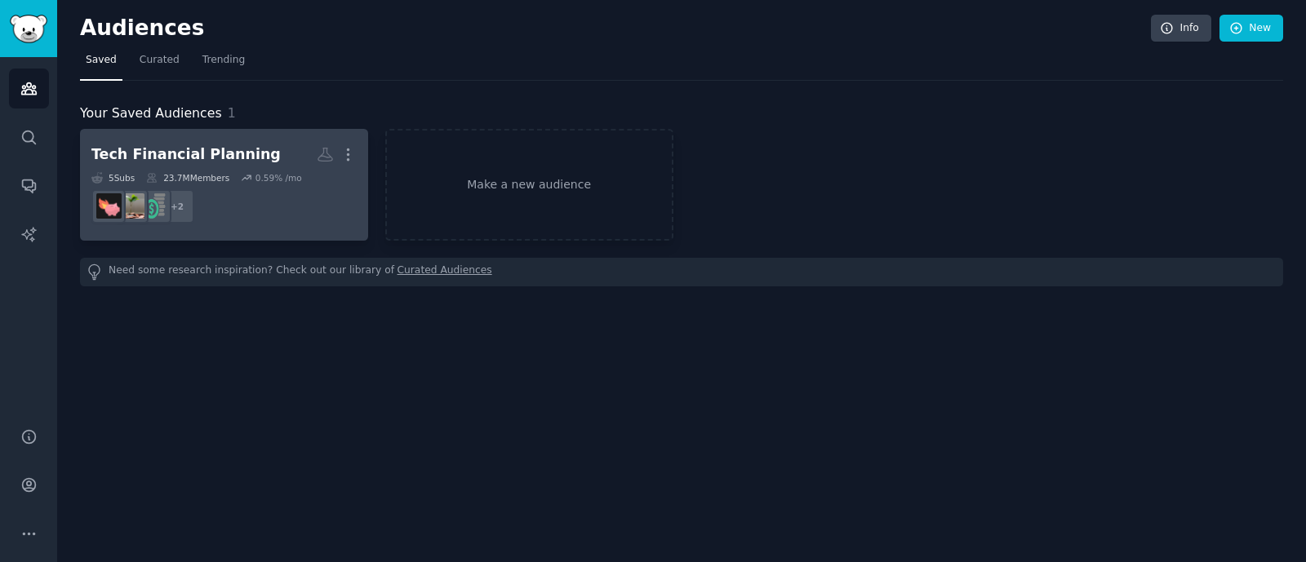
click at [254, 169] on div "Tech Financial Planning More 5 Sub s 23.7M Members 0.59 % /mo + 2" at bounding box center [223, 184] width 265 height 89
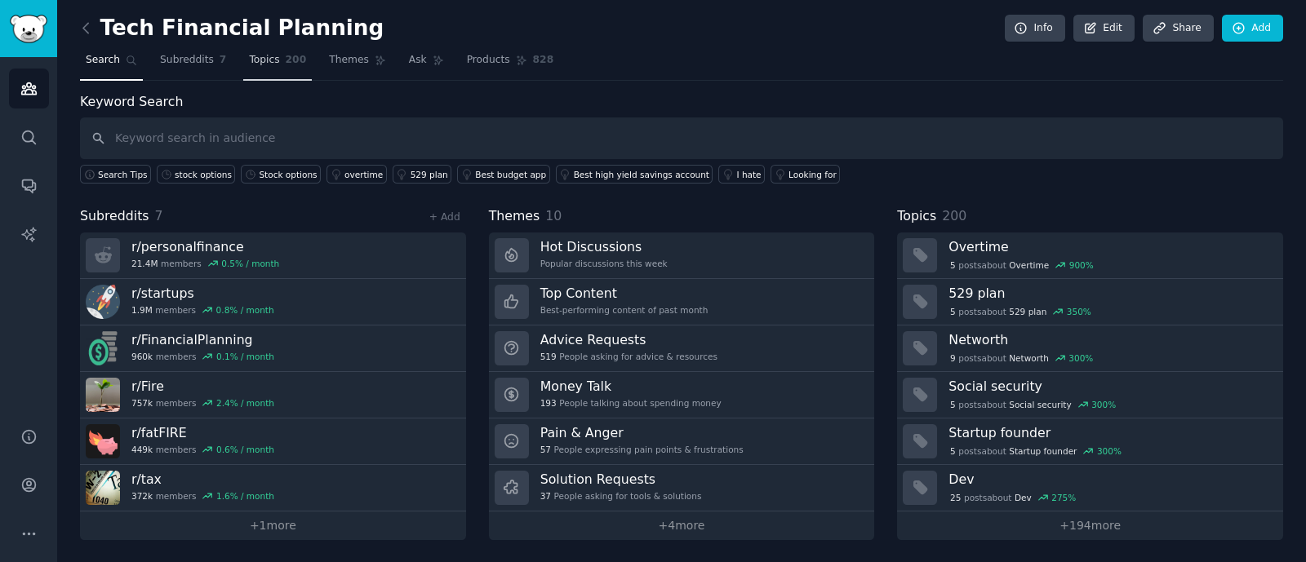
click at [249, 64] on span "Topics" at bounding box center [264, 60] width 30 height 15
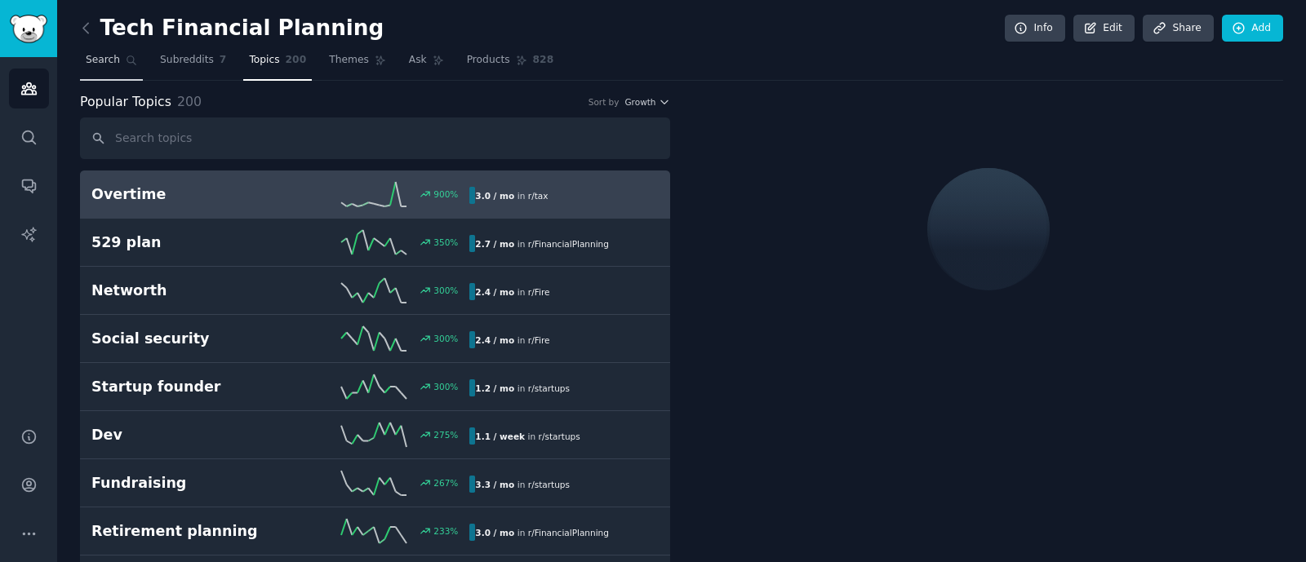
click at [114, 48] on link "Search" at bounding box center [111, 63] width 63 height 33
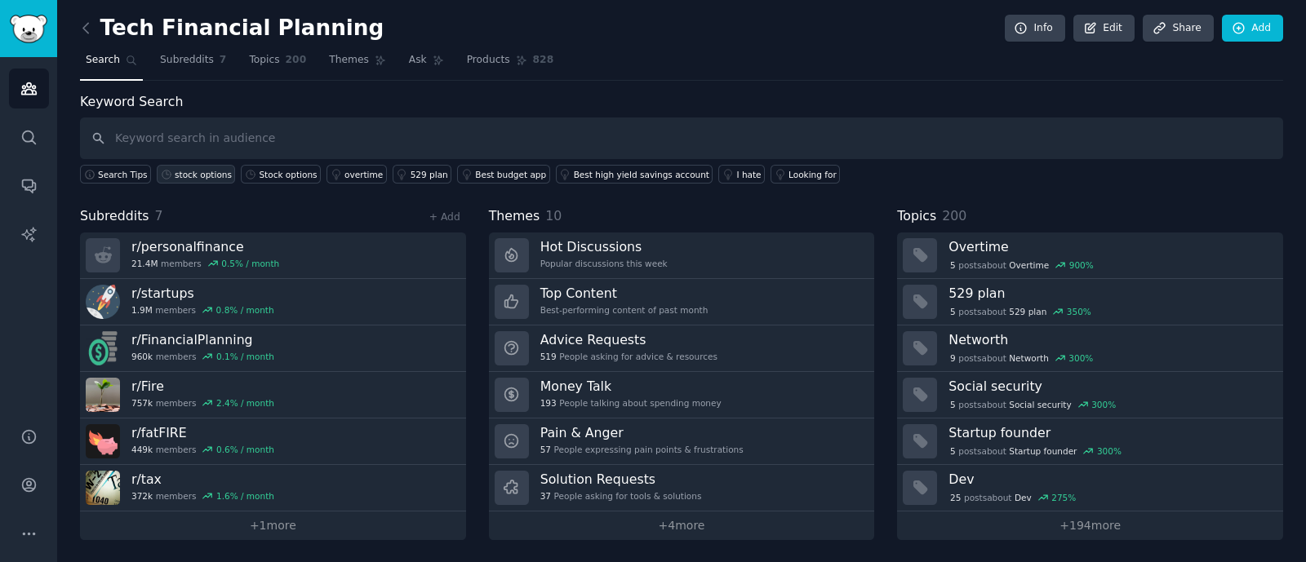
click at [188, 175] on div "stock options" at bounding box center [203, 174] width 57 height 11
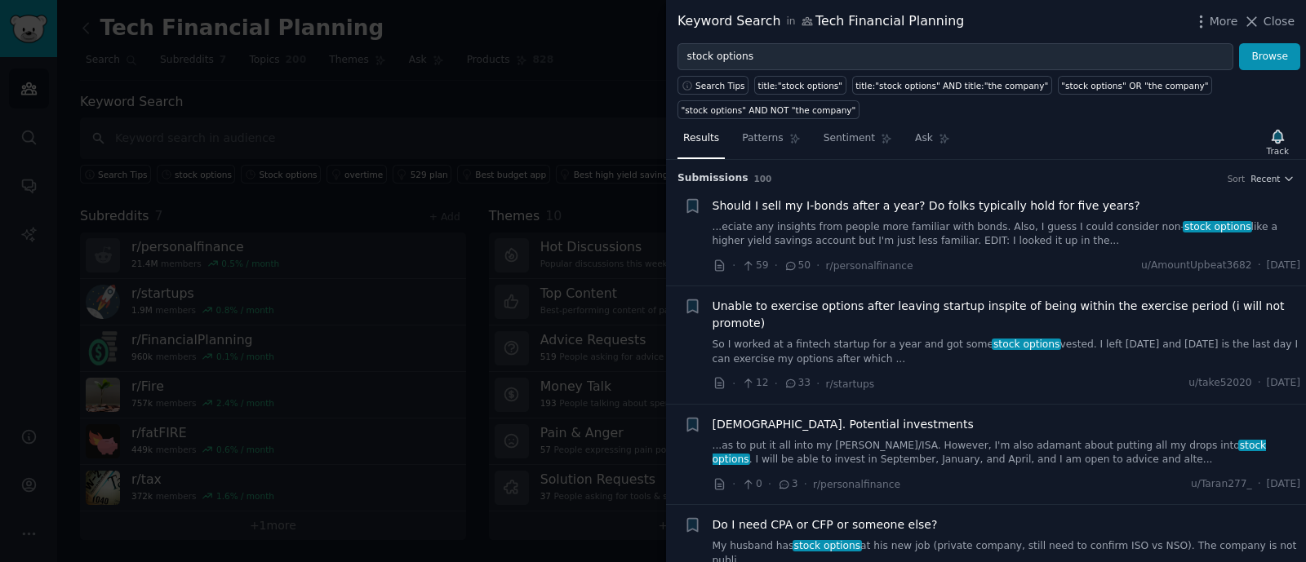
click at [931, 338] on link "So I worked at a fintech startup for a year and got some stock options vested. …" at bounding box center [1006, 352] width 588 height 29
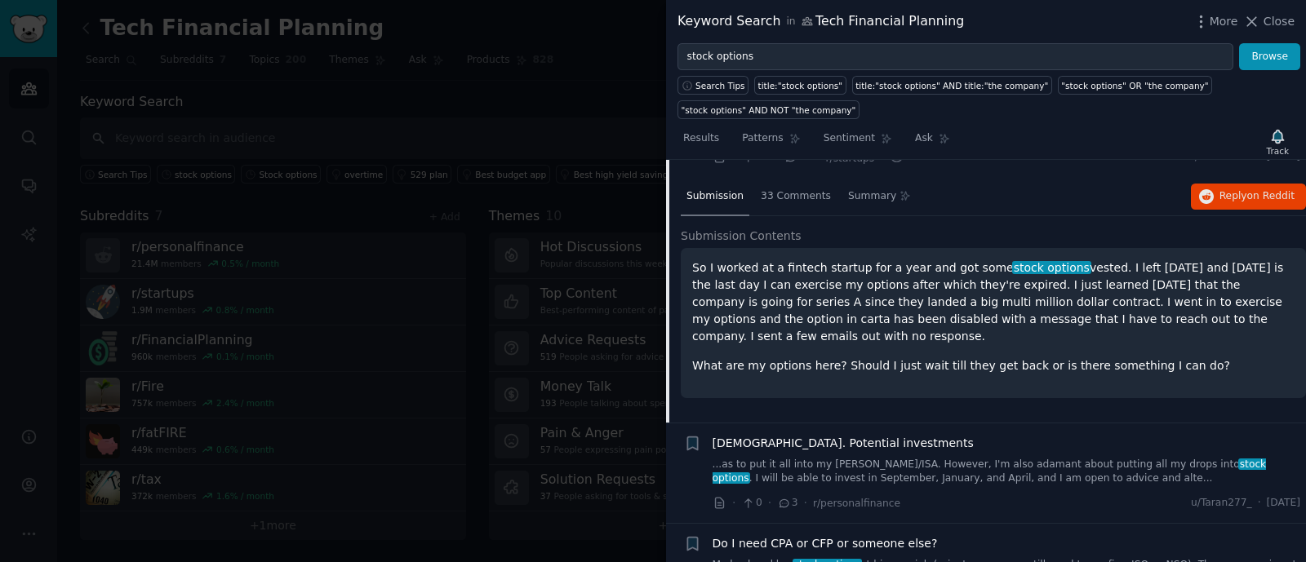
scroll to position [126, 0]
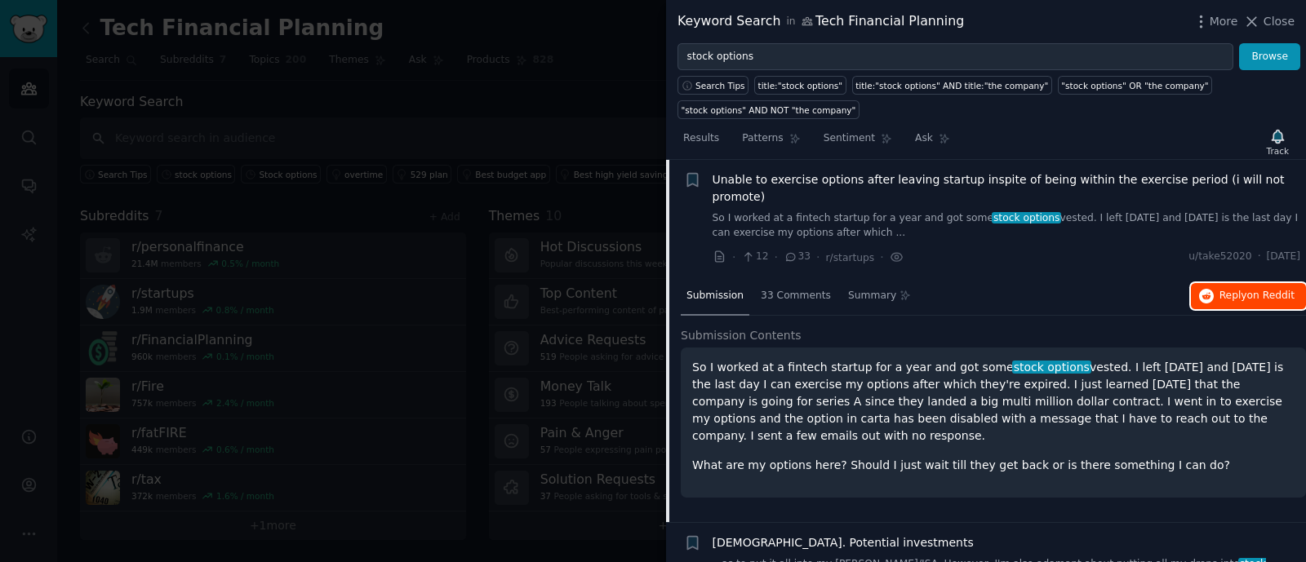
click at [1283, 290] on span "on Reddit" at bounding box center [1270, 295] width 47 height 11
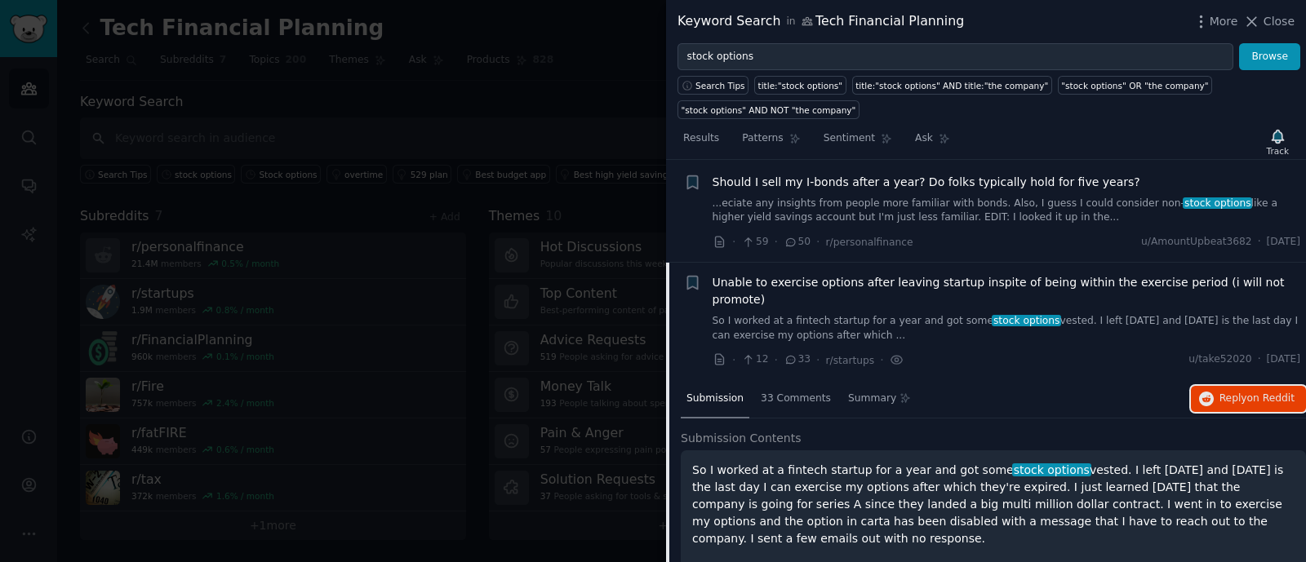
scroll to position [0, 0]
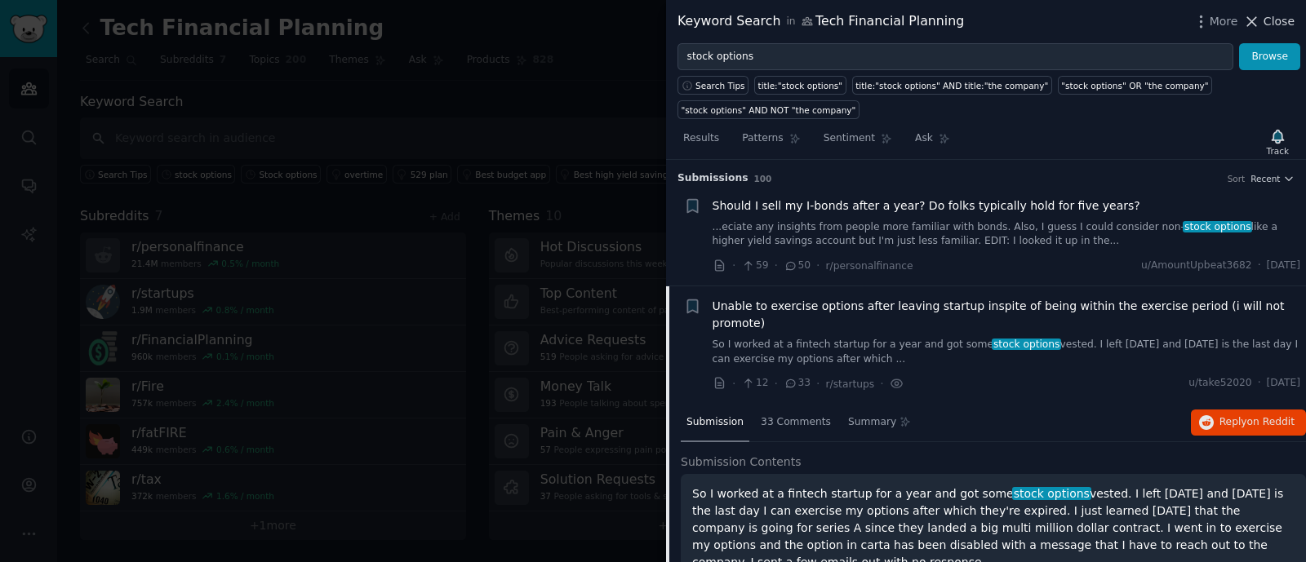
click at [1260, 16] on icon at bounding box center [1251, 21] width 17 height 17
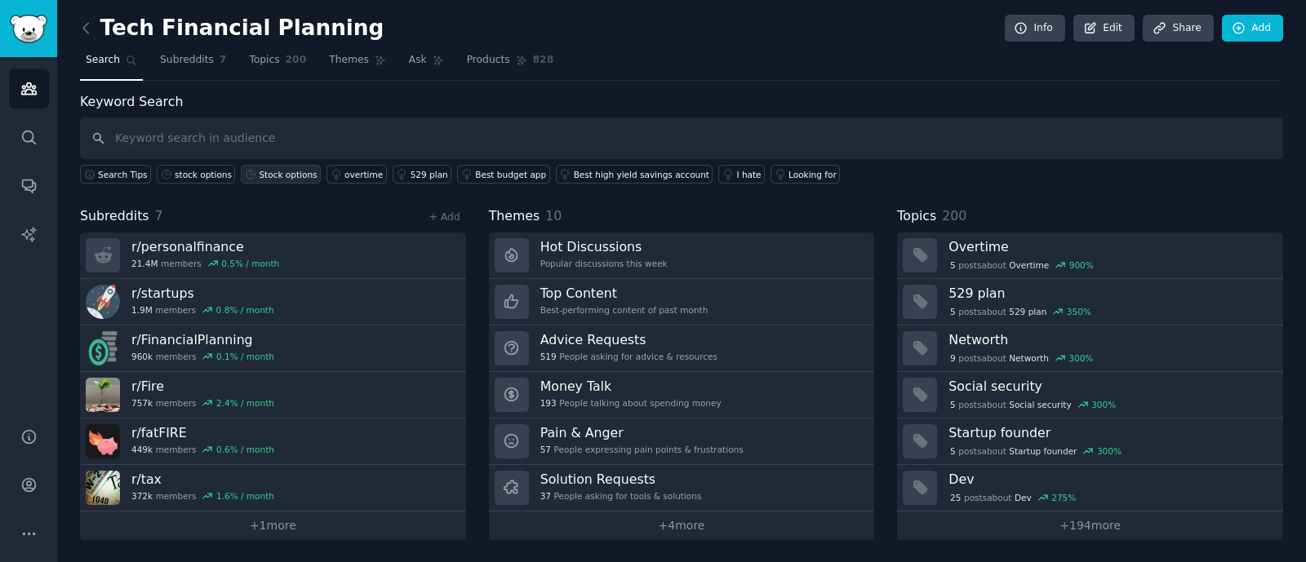
click at [273, 169] on div "Stock options" at bounding box center [288, 174] width 58 height 11
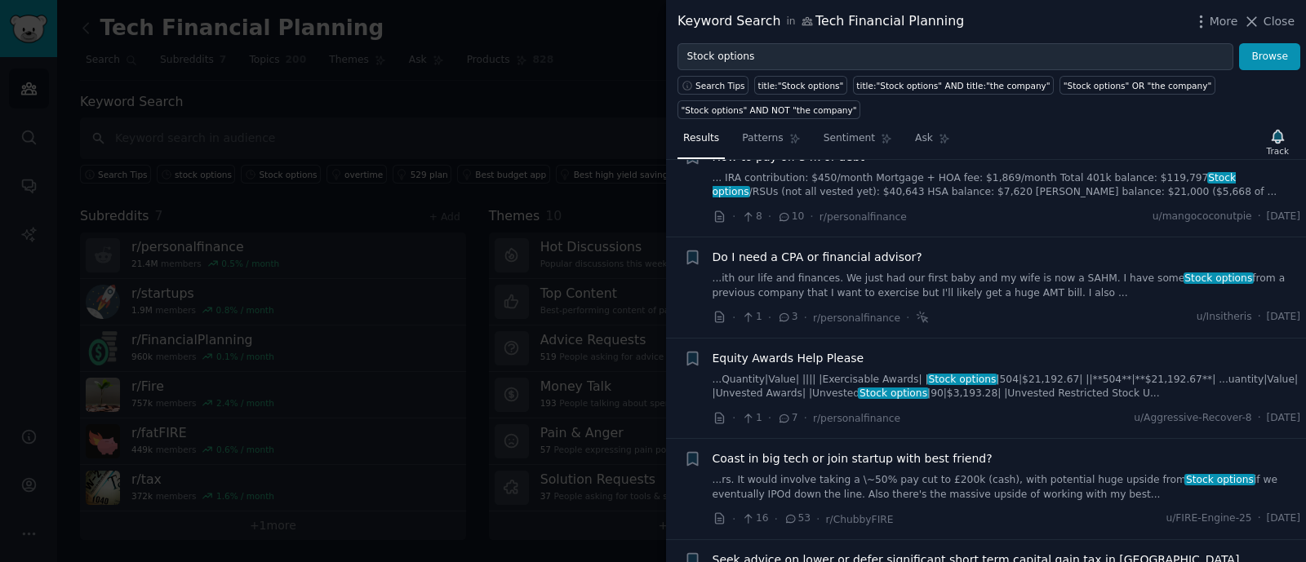
scroll to position [510, 0]
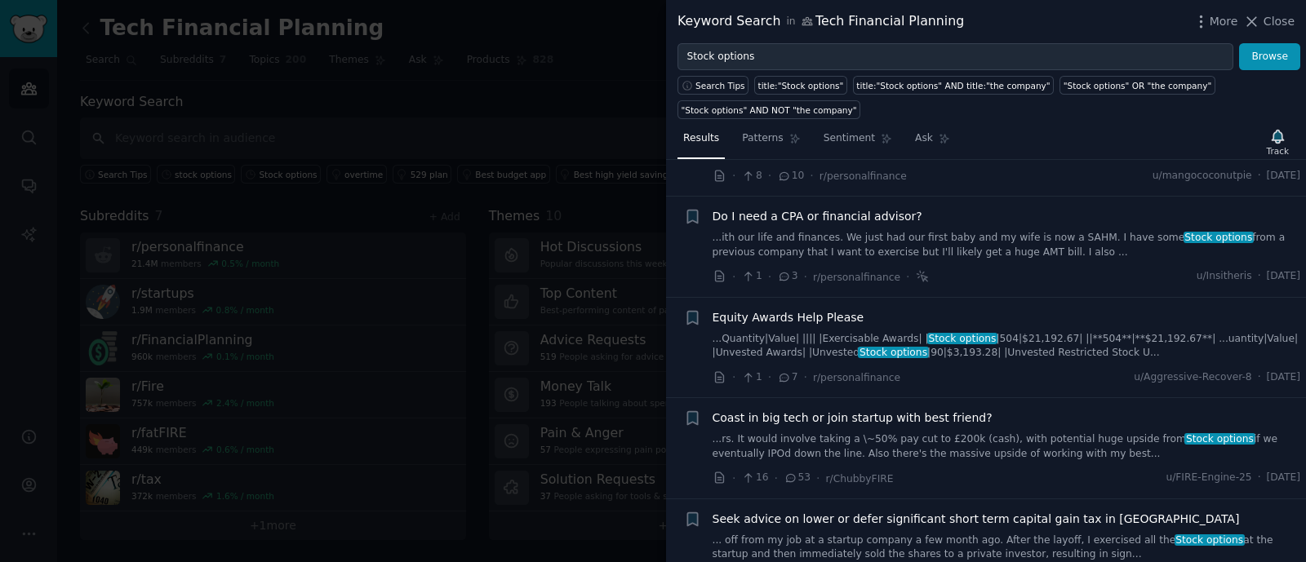
click at [1020, 332] on link "...Quantity|Value| |||| |Exercisable Awards| | Stock options |504|$21,192.67| |…" at bounding box center [1006, 346] width 588 height 29
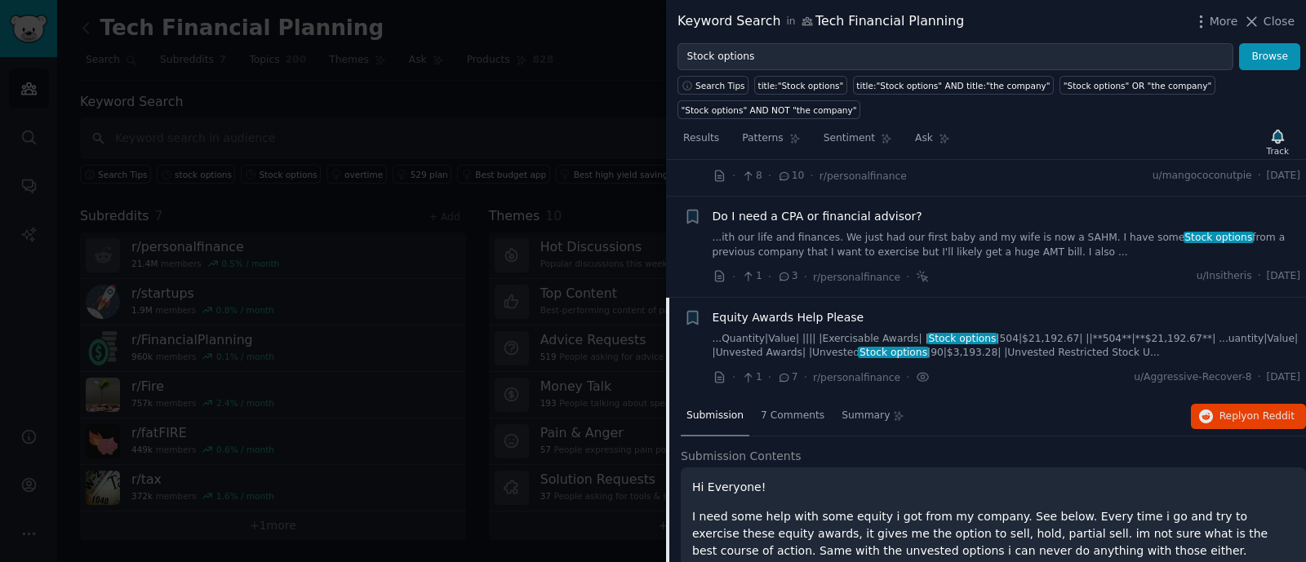
scroll to position [615, 0]
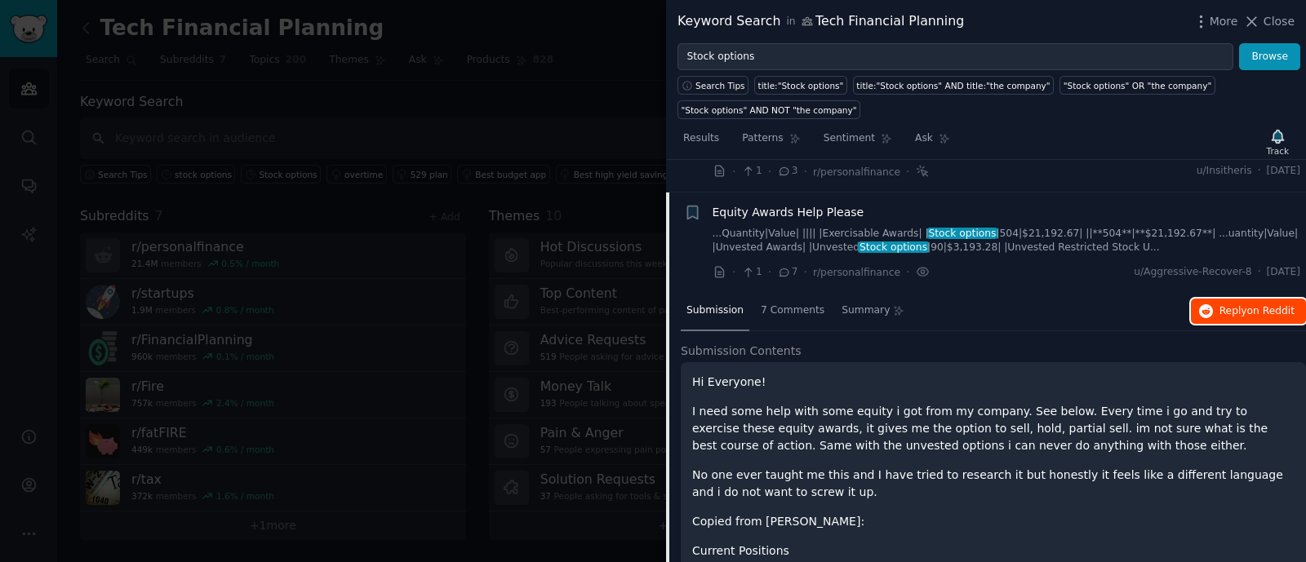
click at [1241, 304] on span "Reply on Reddit" at bounding box center [1256, 311] width 75 height 15
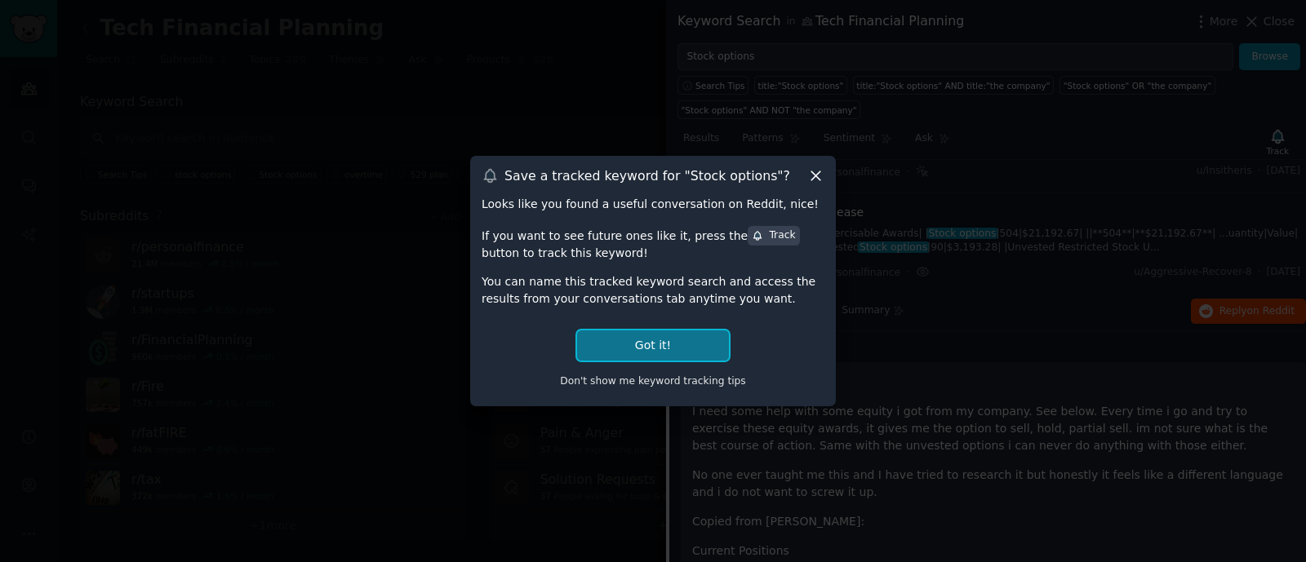
click at [674, 348] on button "Got it!" at bounding box center [653, 346] width 152 height 30
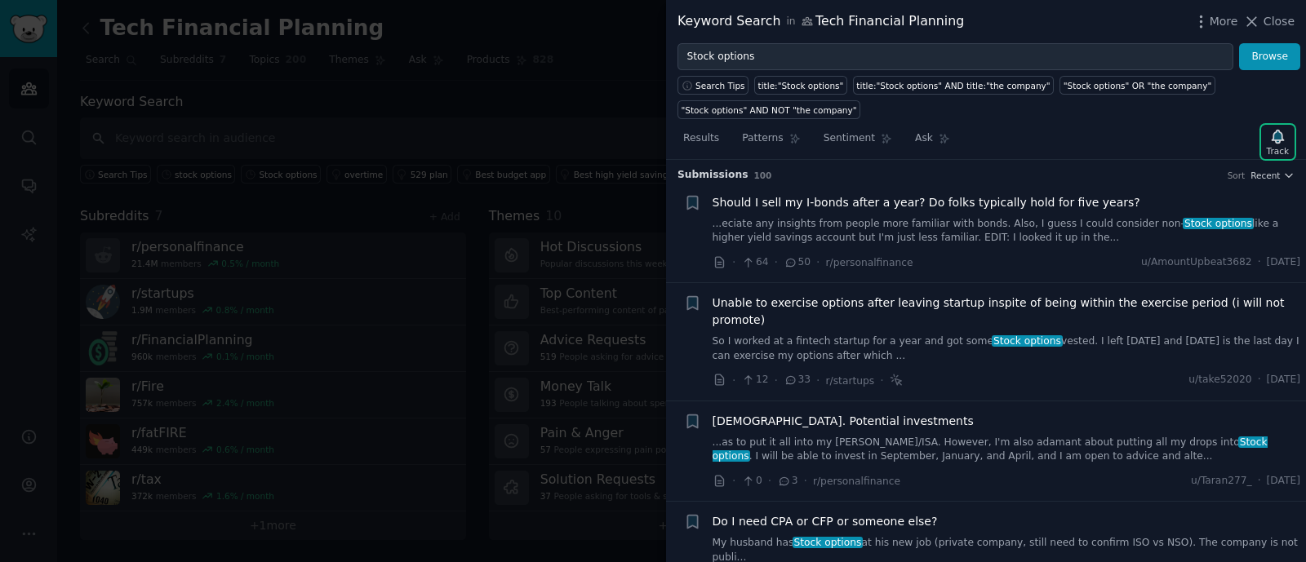
scroll to position [0, 0]
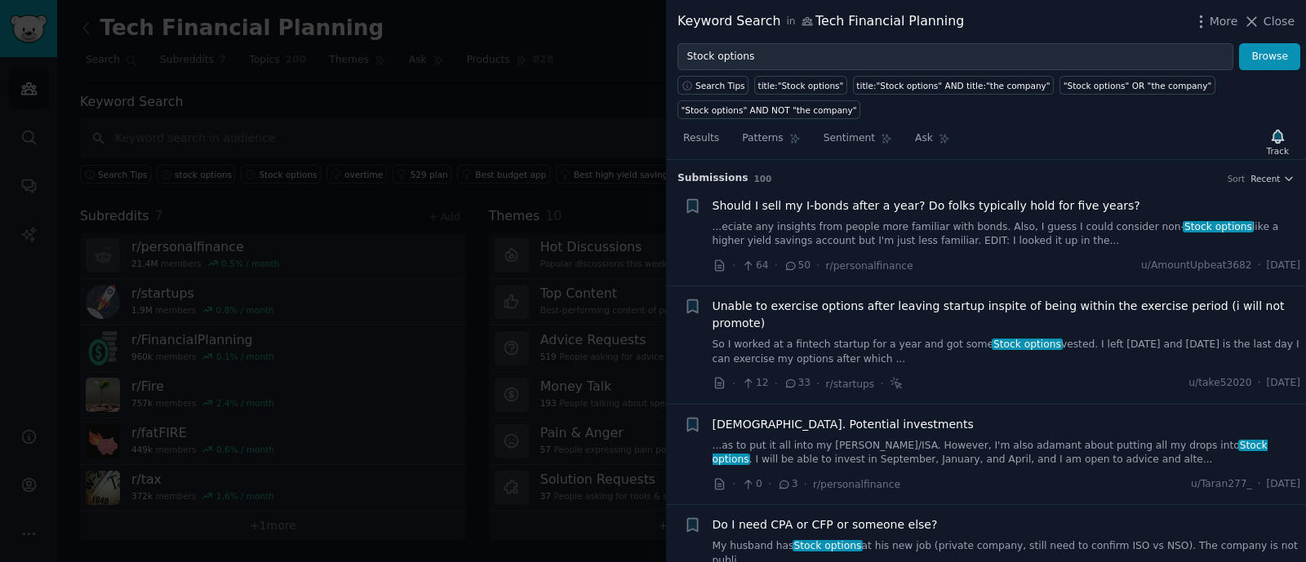
click at [1182, 226] on span "Stock options" at bounding box center [1217, 226] width 70 height 11
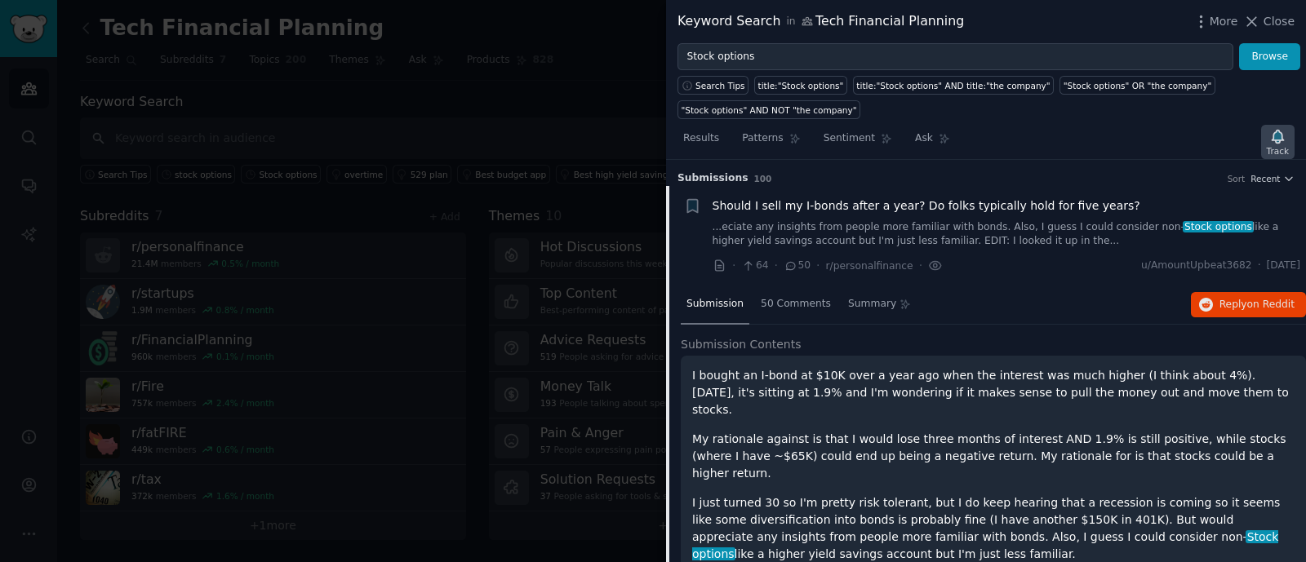
click at [1275, 140] on icon "button" at bounding box center [1277, 136] width 17 height 17
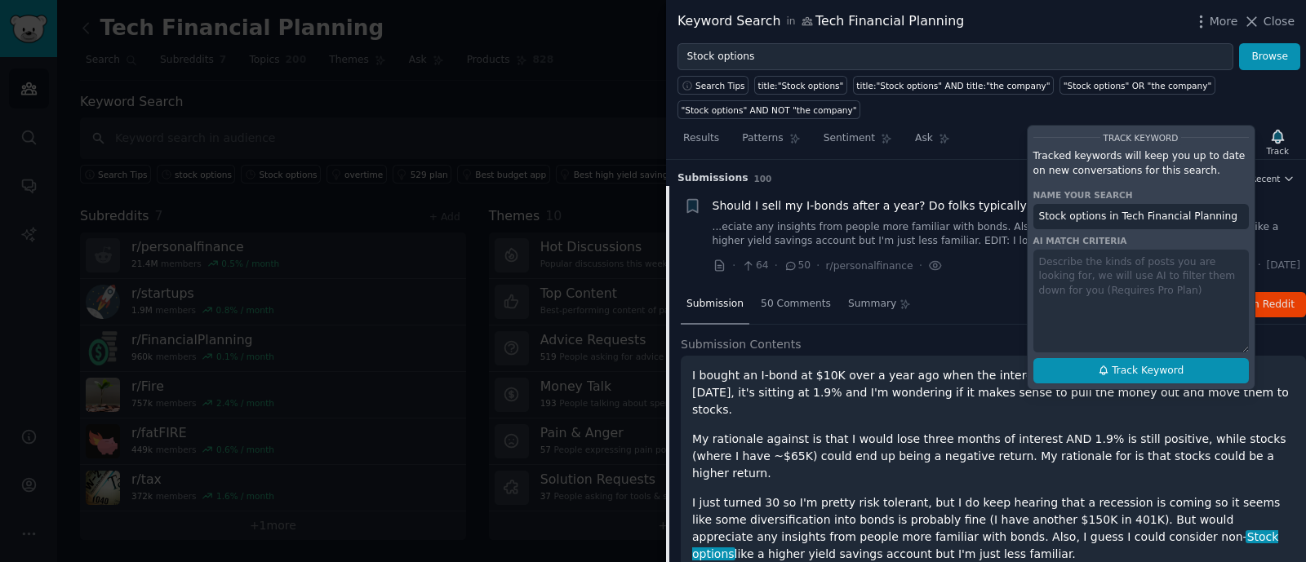
click at [1158, 365] on span "Track Keyword" at bounding box center [1147, 371] width 72 height 15
type input "Stock options in Tech Financial Planning"
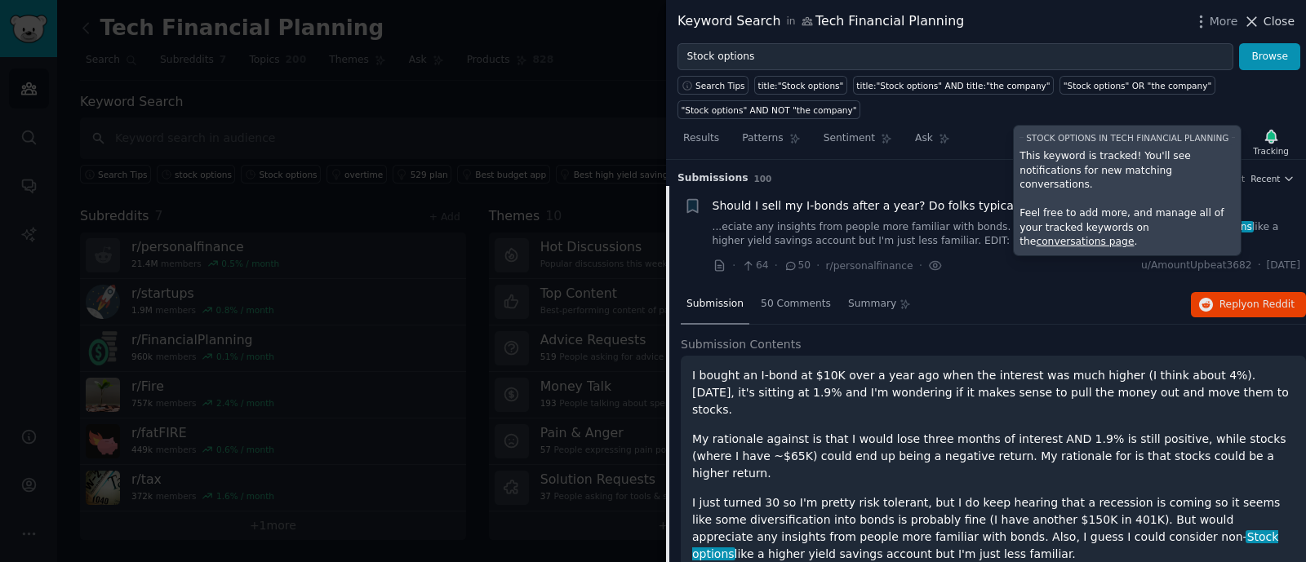
click at [1271, 27] on span "Close" at bounding box center [1278, 21] width 31 height 17
